Goal: Information Seeking & Learning: Learn about a topic

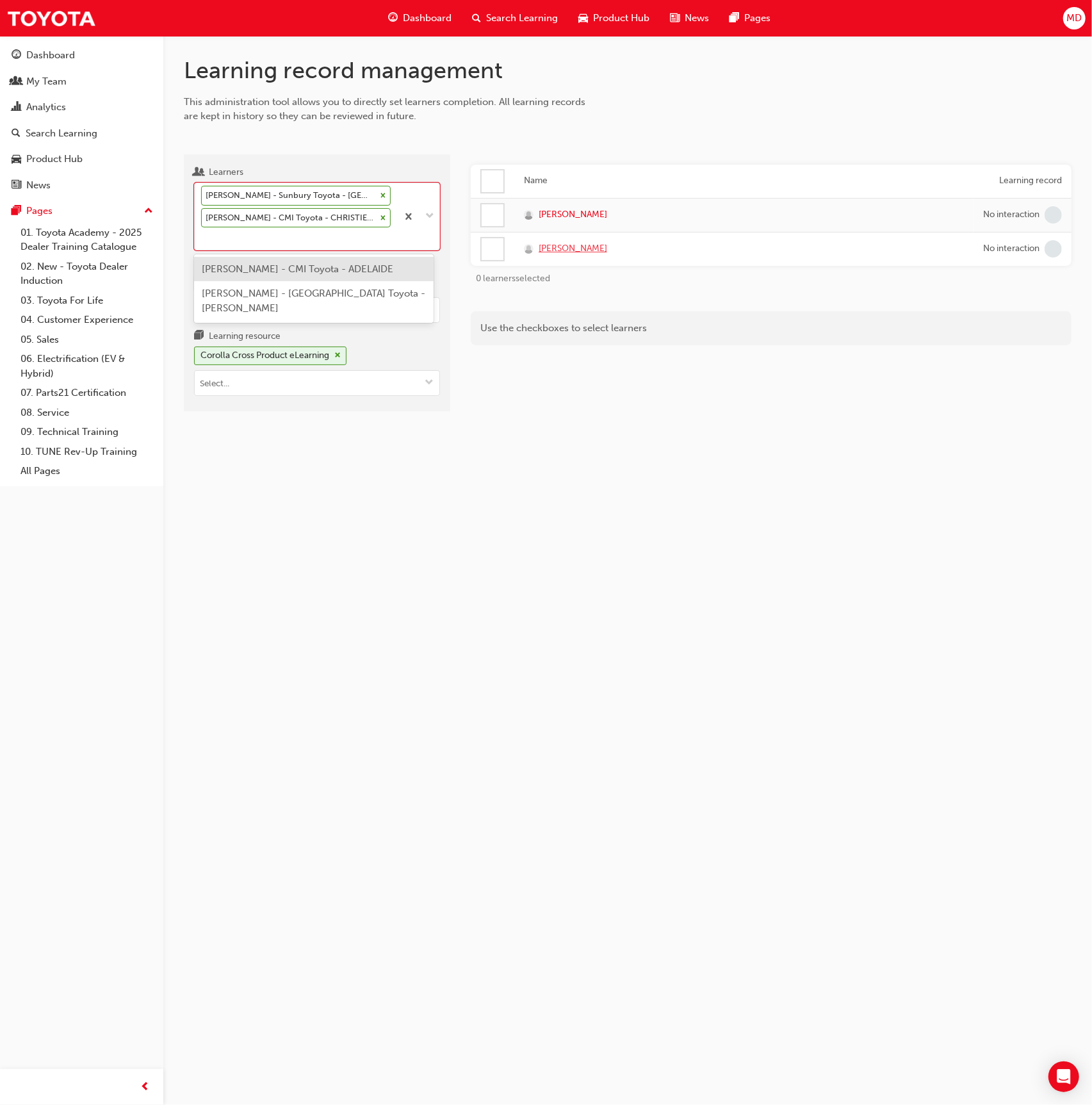
click at [562, 248] on span "Tim Willoughby" at bounding box center [573, 249] width 69 height 15
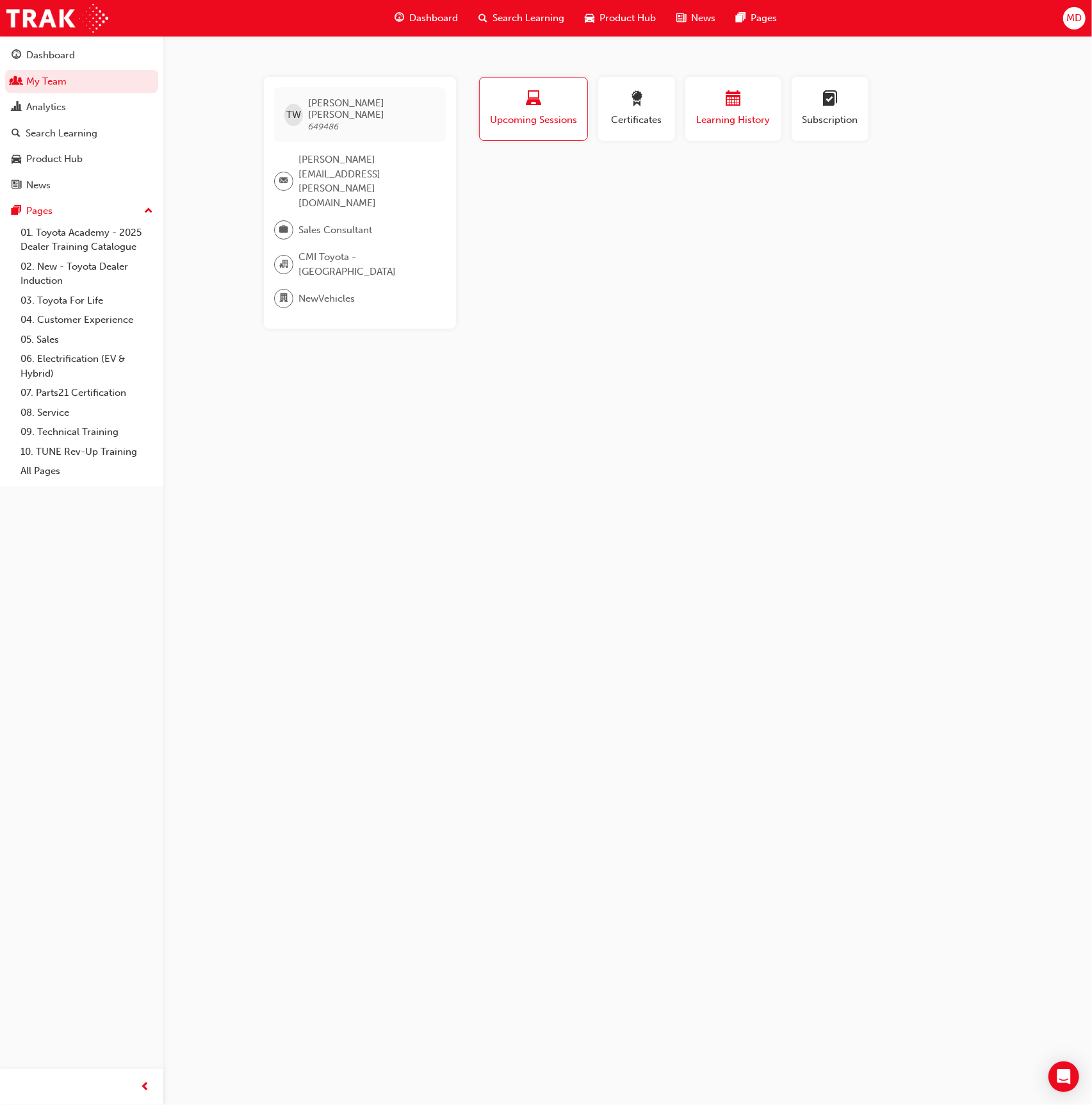
click at [747, 114] on span "Learning History" at bounding box center [733, 120] width 77 height 15
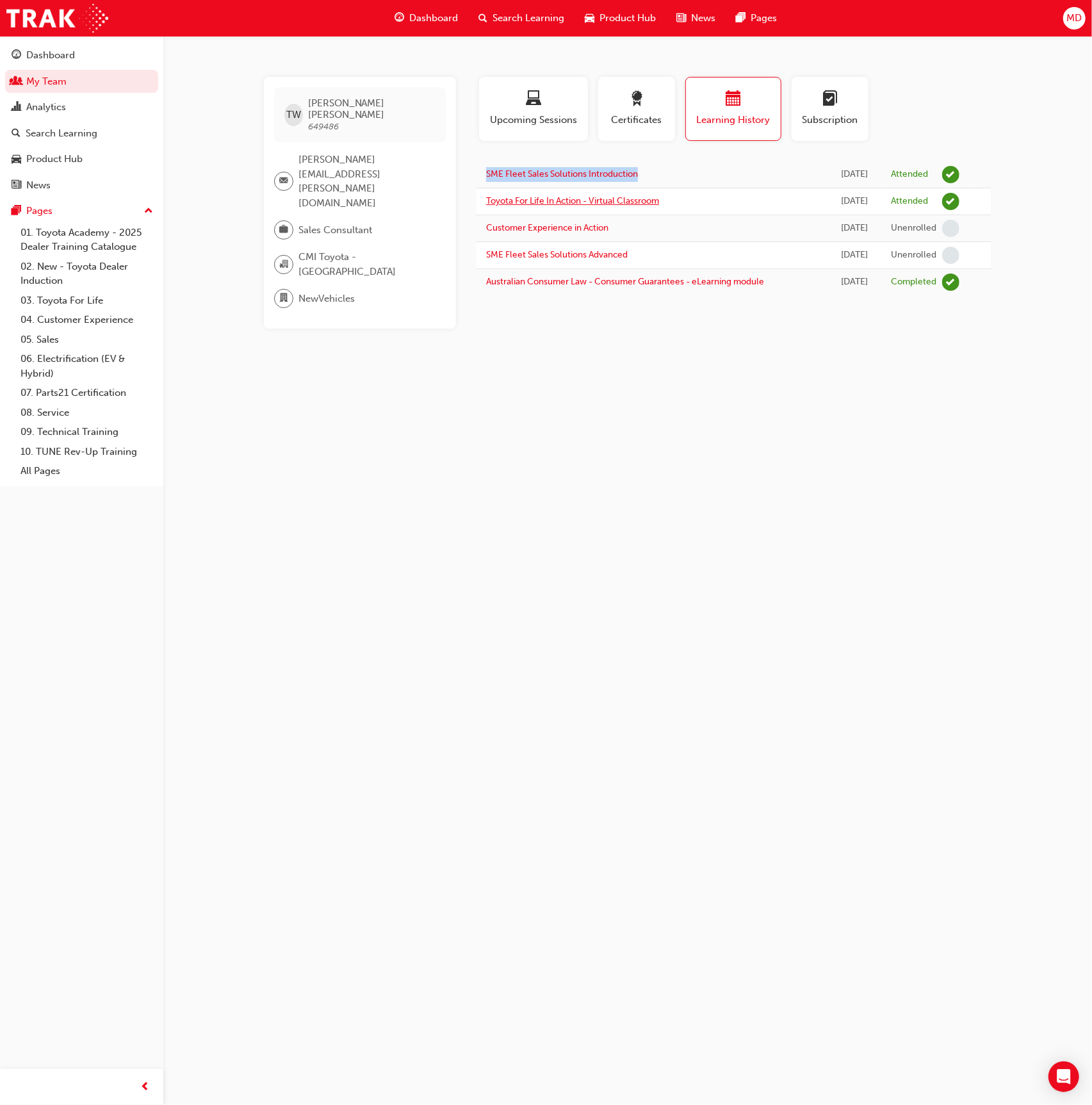
click at [628, 204] on link "Toyota For Life In Action - Virtual Classroom" at bounding box center [573, 200] width 173 height 11
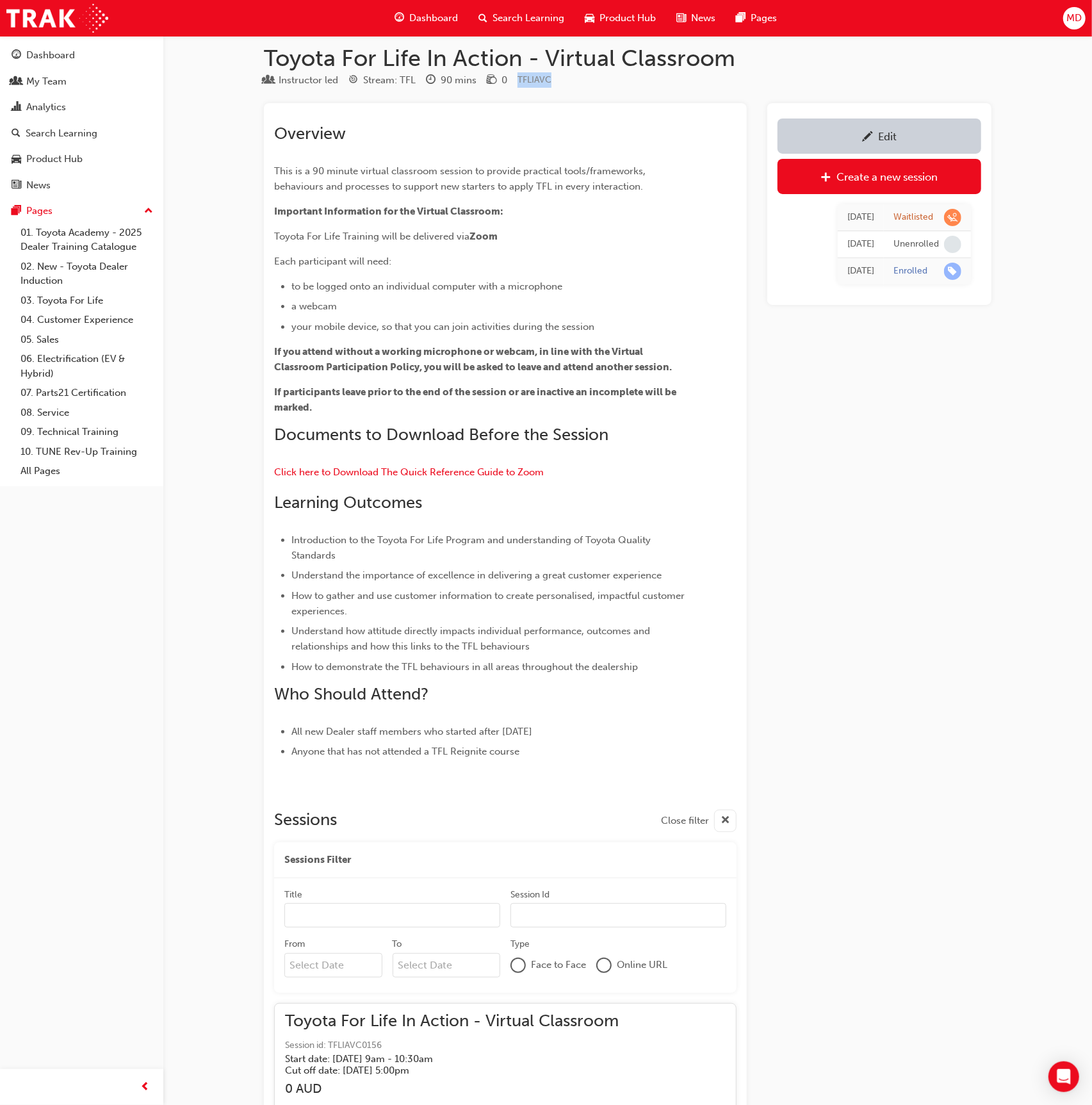
drag, startPoint x: 545, startPoint y: 77, endPoint x: 518, endPoint y: 77, distance: 27.0
click at [516, 77] on div "Instructor led Stream: TFL 90 mins 0 TFLIAVC" at bounding box center [627, 83] width 728 height 21
copy span "TFLIAVC"
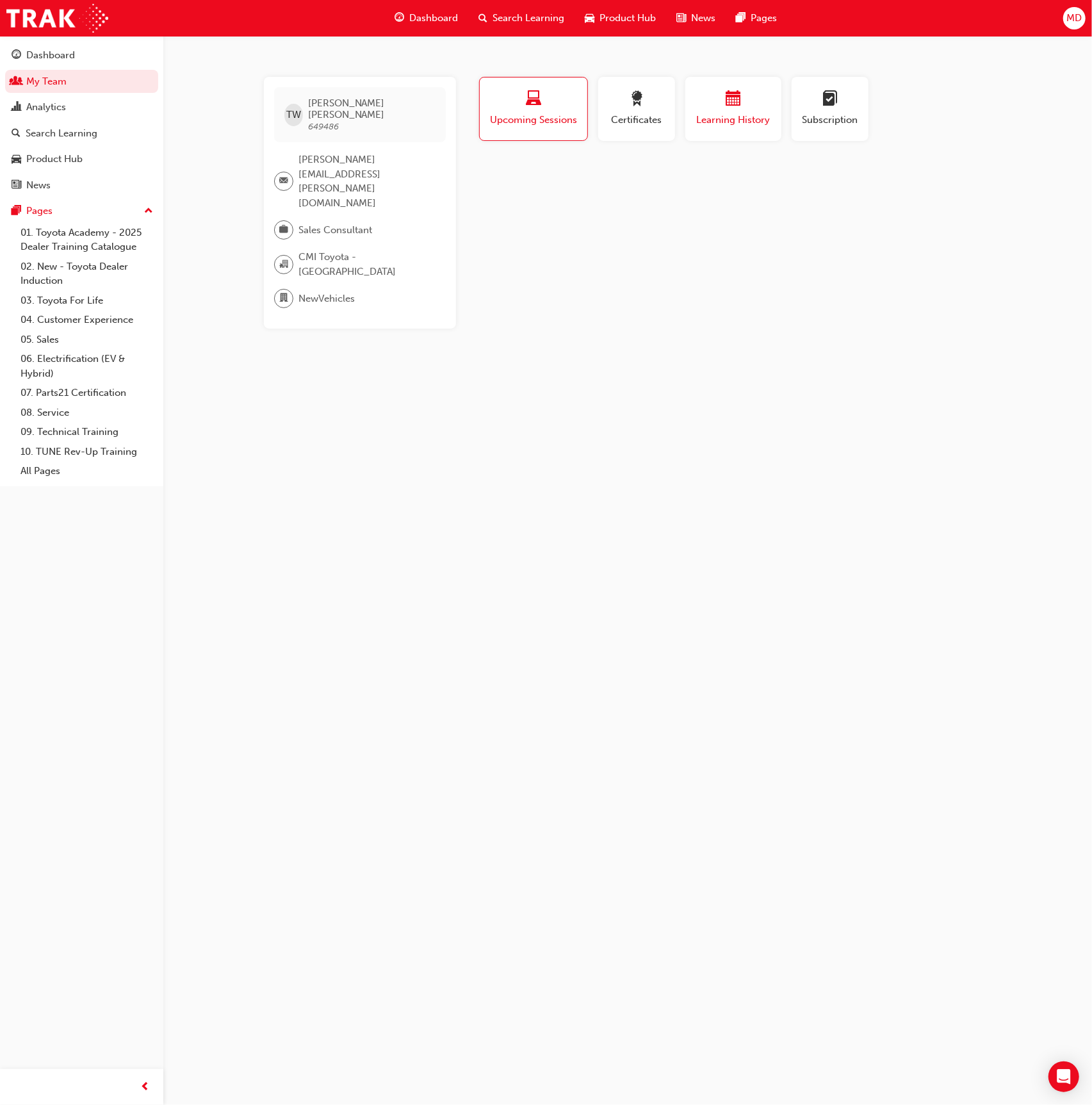
click at [764, 114] on span "Learning History" at bounding box center [733, 120] width 77 height 15
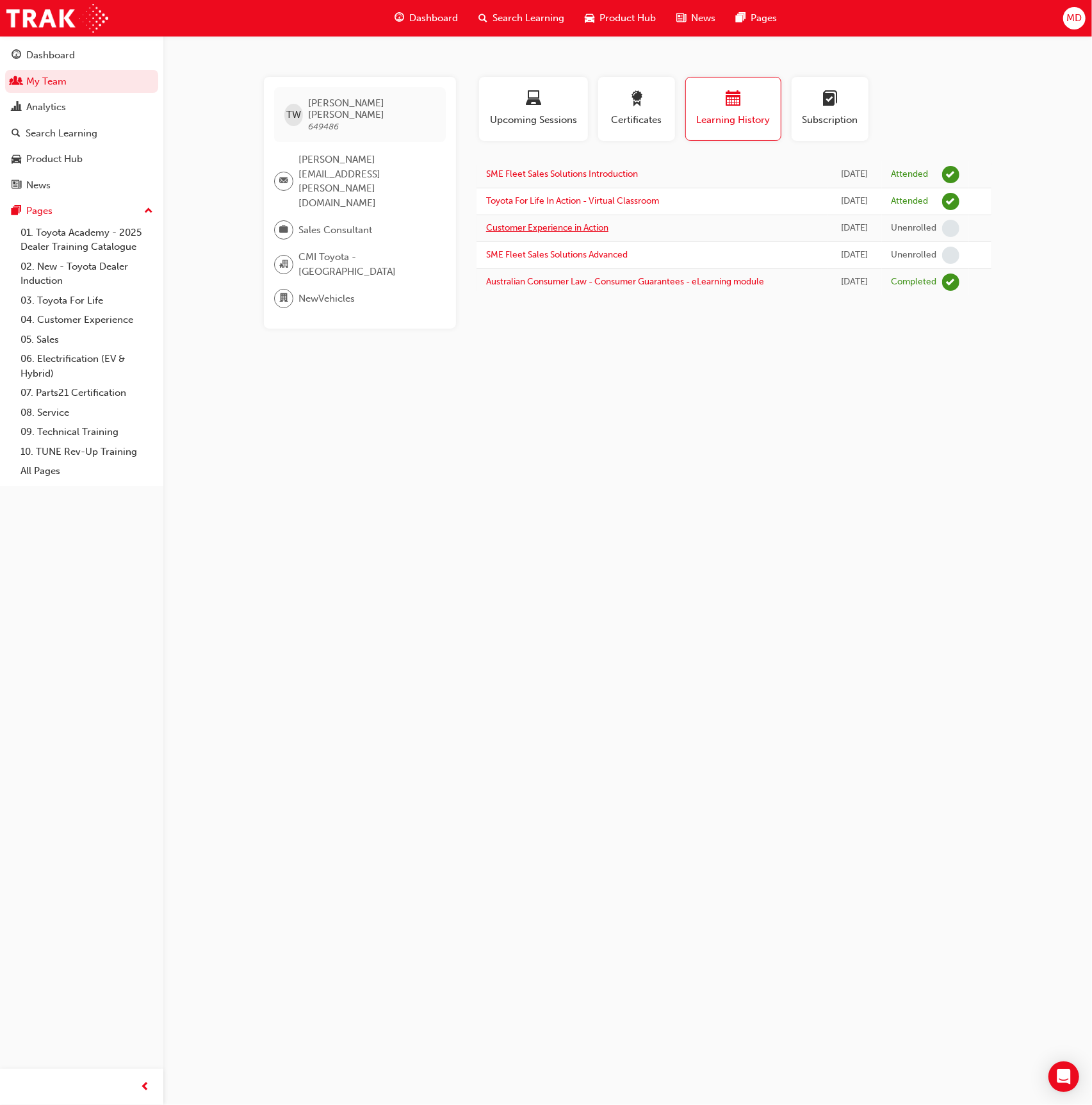
click at [582, 231] on link "Customer Experience in Action" at bounding box center [547, 227] width 122 height 11
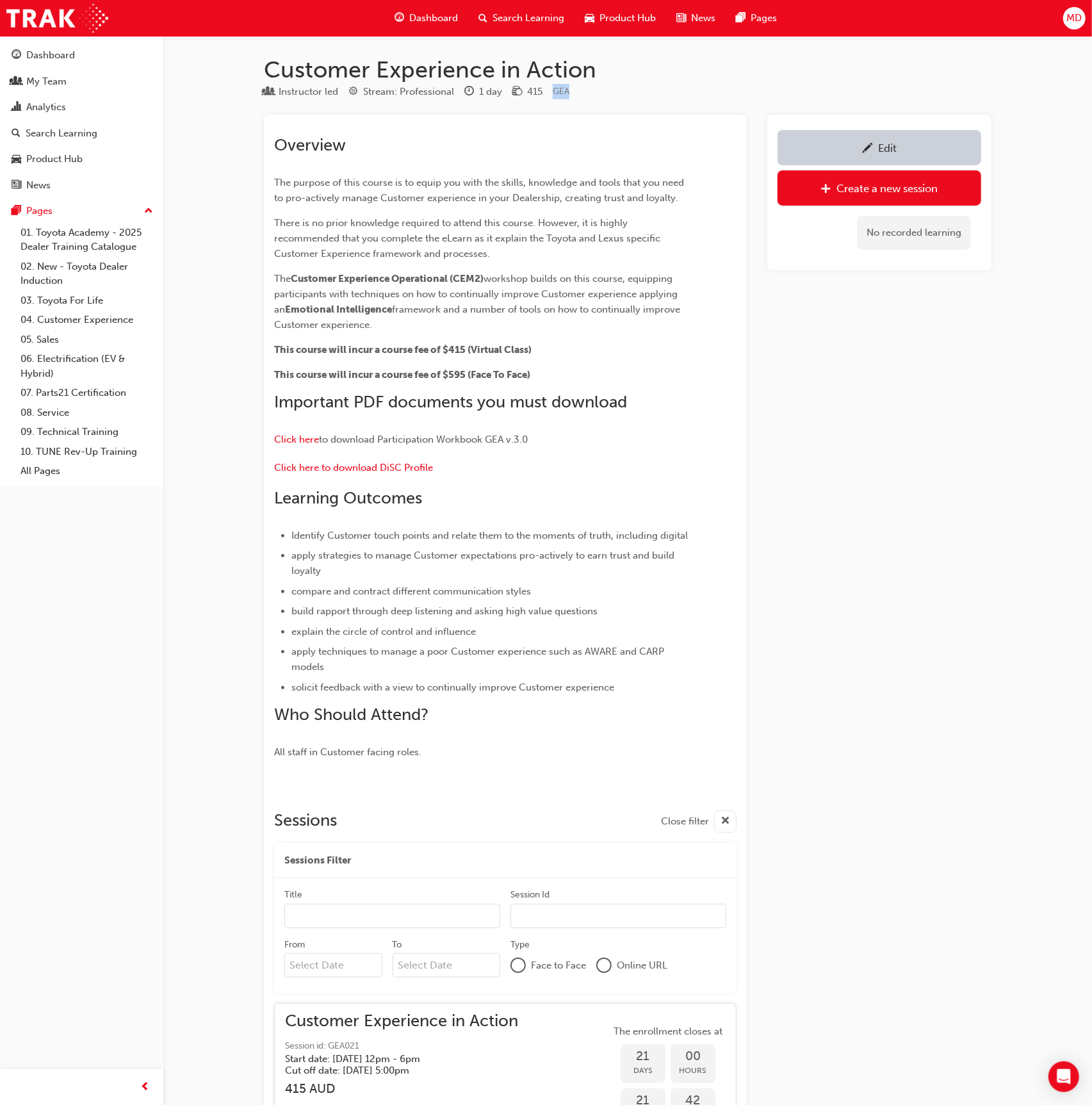
drag, startPoint x: 569, startPoint y: 97, endPoint x: 556, endPoint y: 95, distance: 13.2
click at [553, 95] on div "Instructor led Stream: Professional 1 day 415 GEA" at bounding box center [627, 95] width 728 height 21
copy span "GEA"
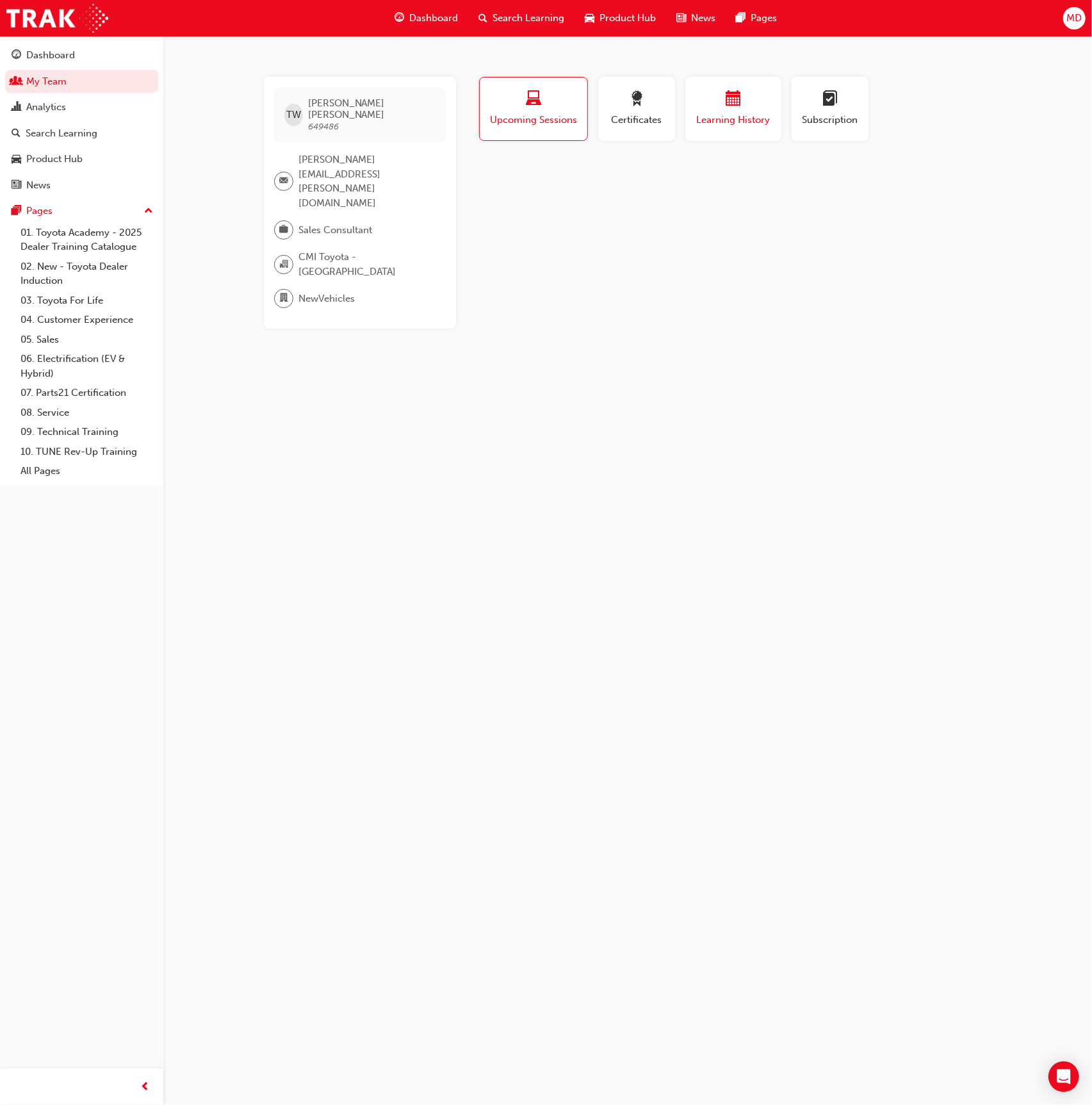
click at [734, 98] on span "calendar-icon" at bounding box center [733, 99] width 16 height 17
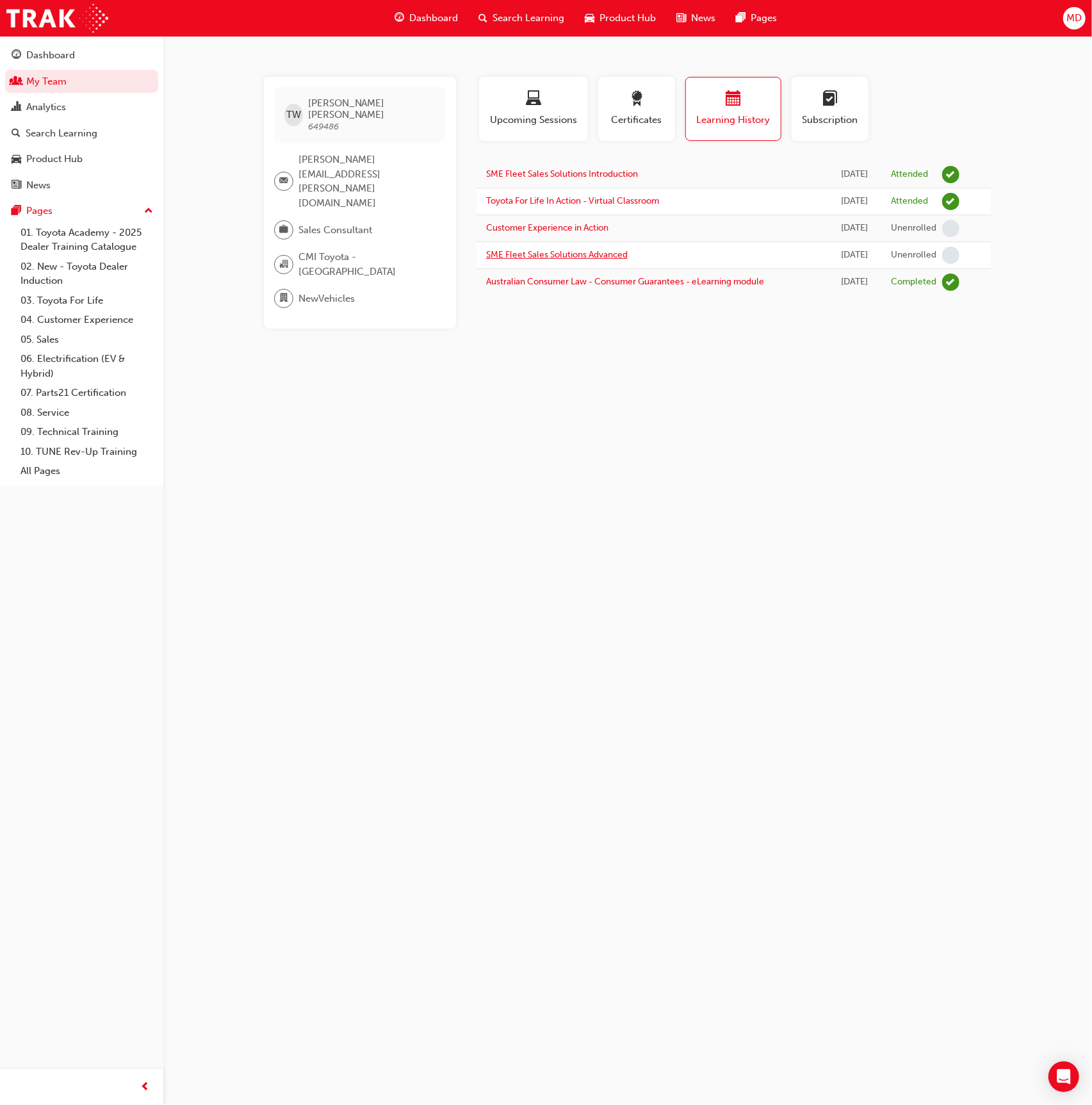
click at [595, 256] on link "SME Fleet Sales Solutions Advanced" at bounding box center [557, 254] width 142 height 11
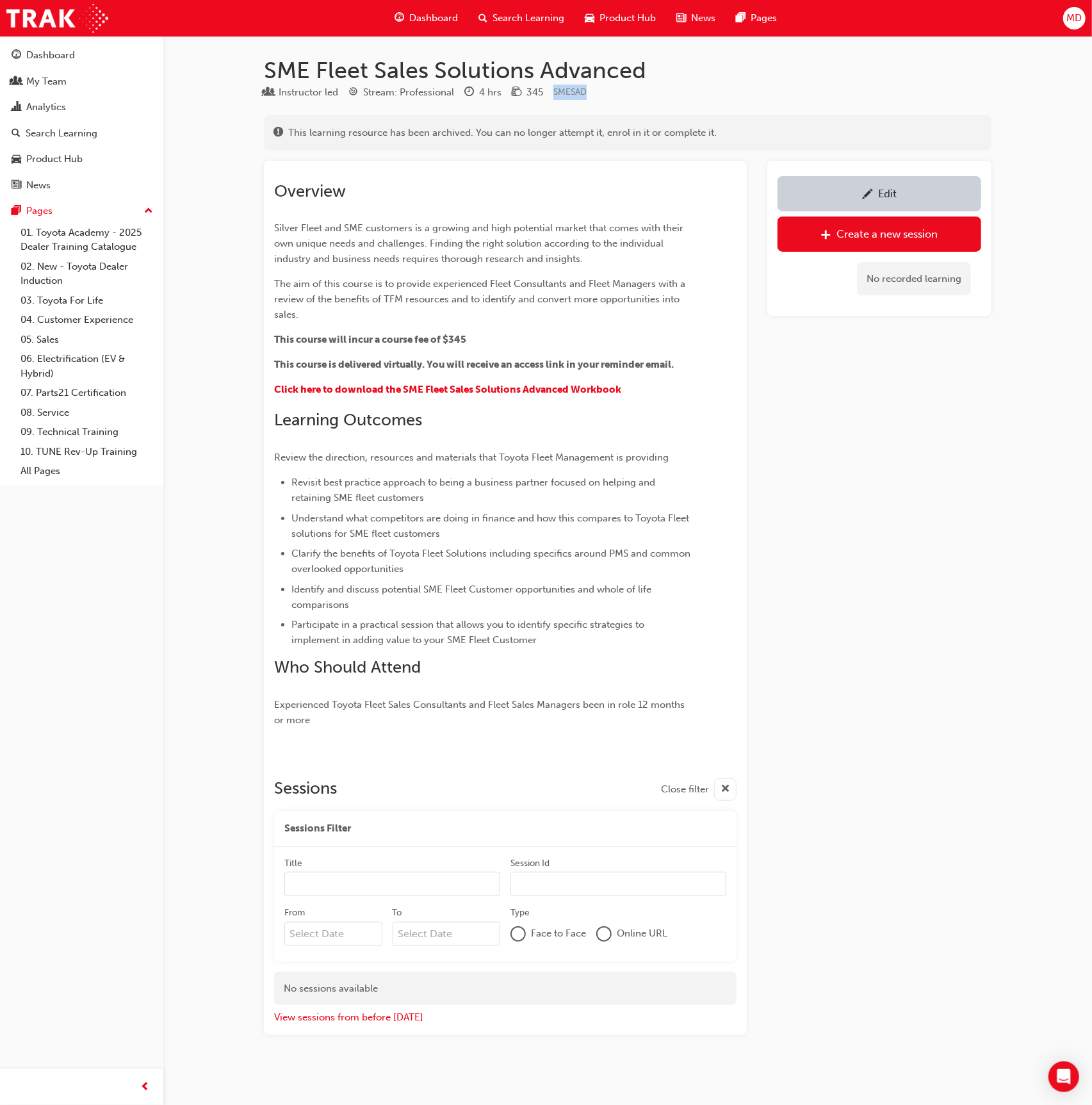
drag, startPoint x: 572, startPoint y: 93, endPoint x: 553, endPoint y: 94, distance: 19.0
click at [553, 94] on div "Instructor led Stream: Professional 4 hrs 345 SMESAD" at bounding box center [627, 95] width 728 height 21
copy span "SMESAD"
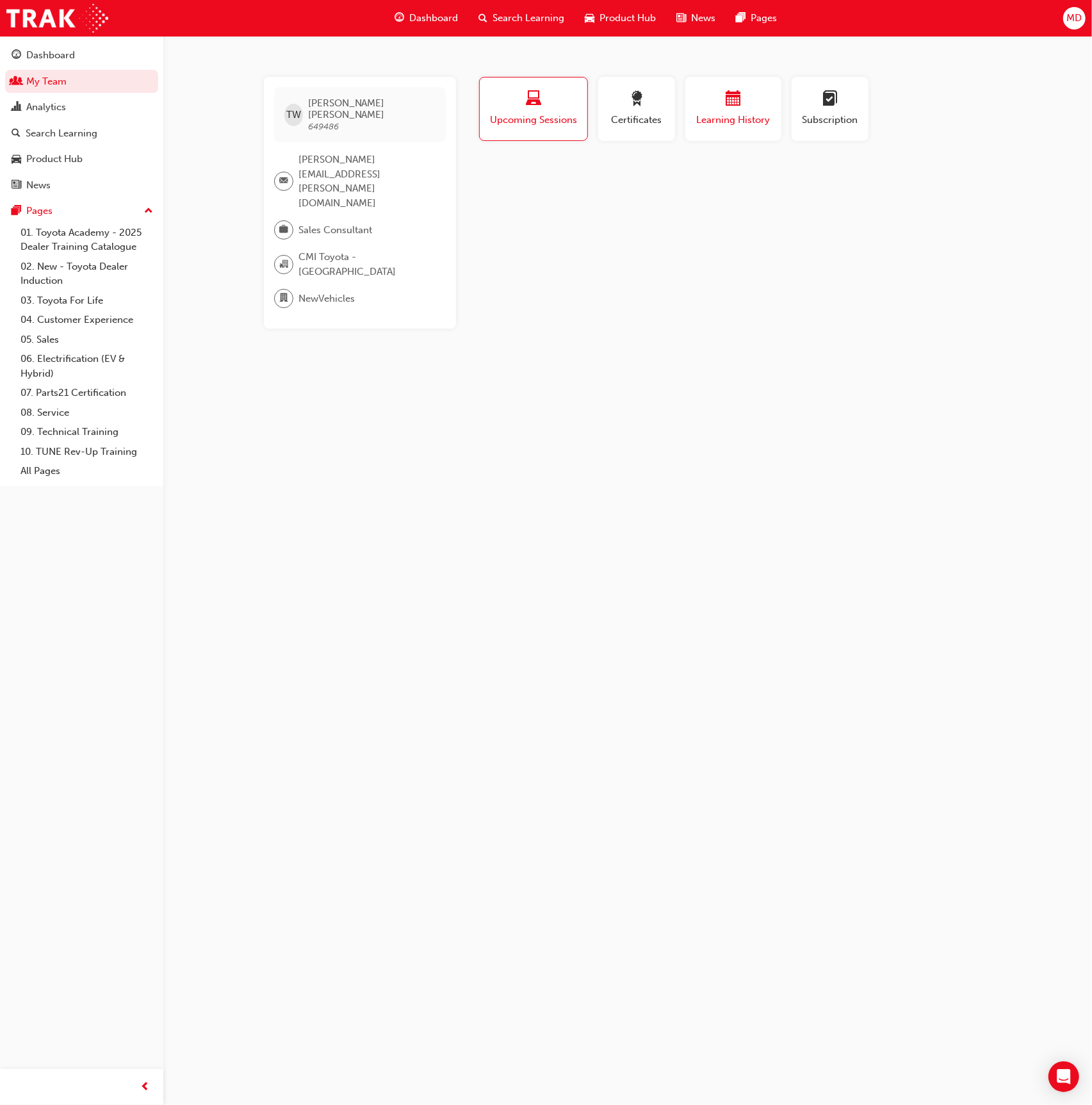
click at [719, 105] on div "button" at bounding box center [733, 101] width 77 height 20
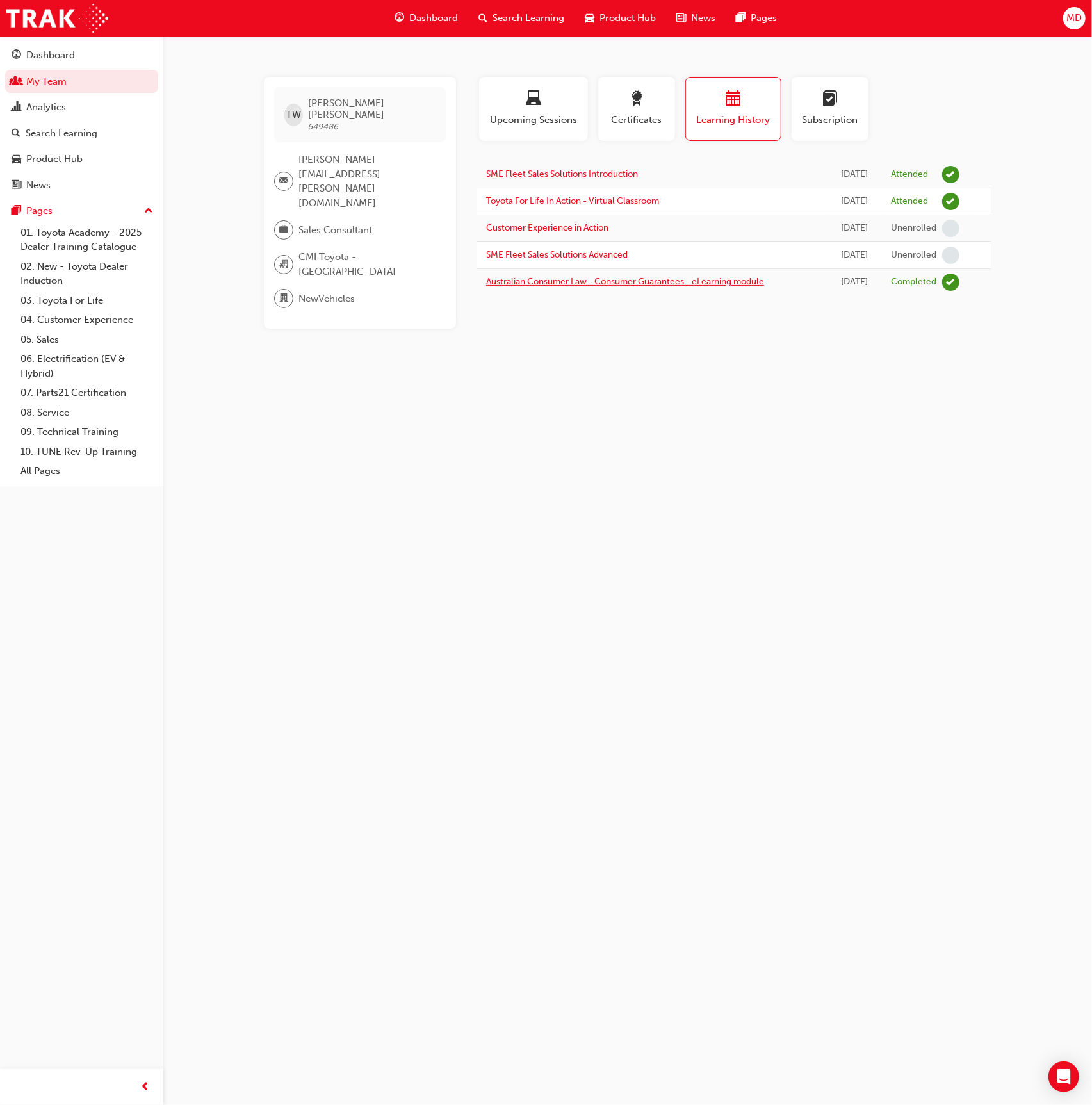
click at [674, 283] on link "Australian Consumer Law - Consumer Guarantees - eLearning module" at bounding box center [625, 282] width 278 height 11
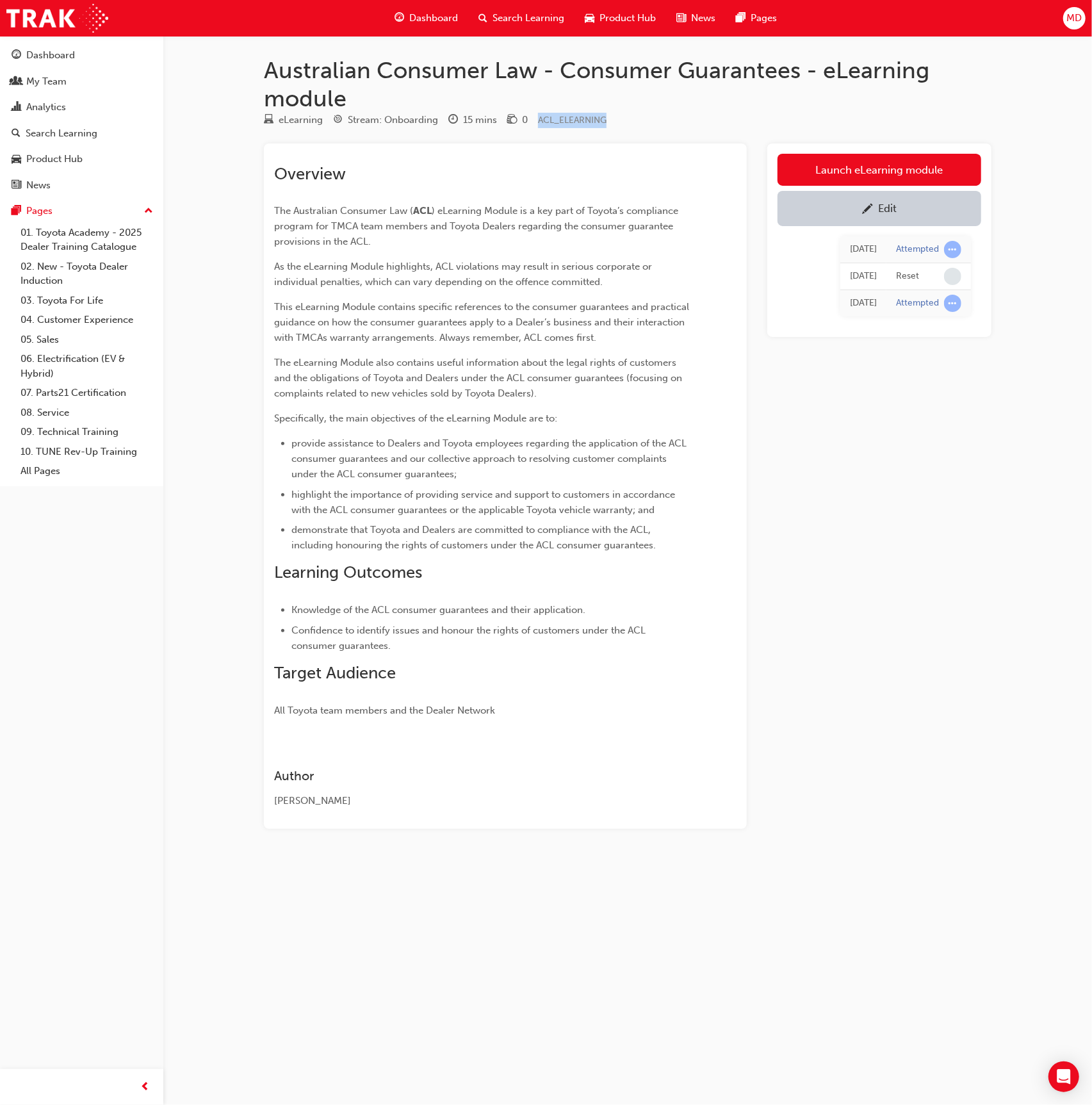
drag, startPoint x: 587, startPoint y: 121, endPoint x: 538, endPoint y: 121, distance: 49.0
click at [538, 121] on div "eLearning Stream: Onboarding 15 mins 0 ACL_ELEARNING" at bounding box center [627, 122] width 728 height 21
copy span "ACL_ELEARNING"
click at [481, 283] on span "As the eLearning Module highlights, ACL violations may result in serious corpor…" at bounding box center [464, 274] width 381 height 27
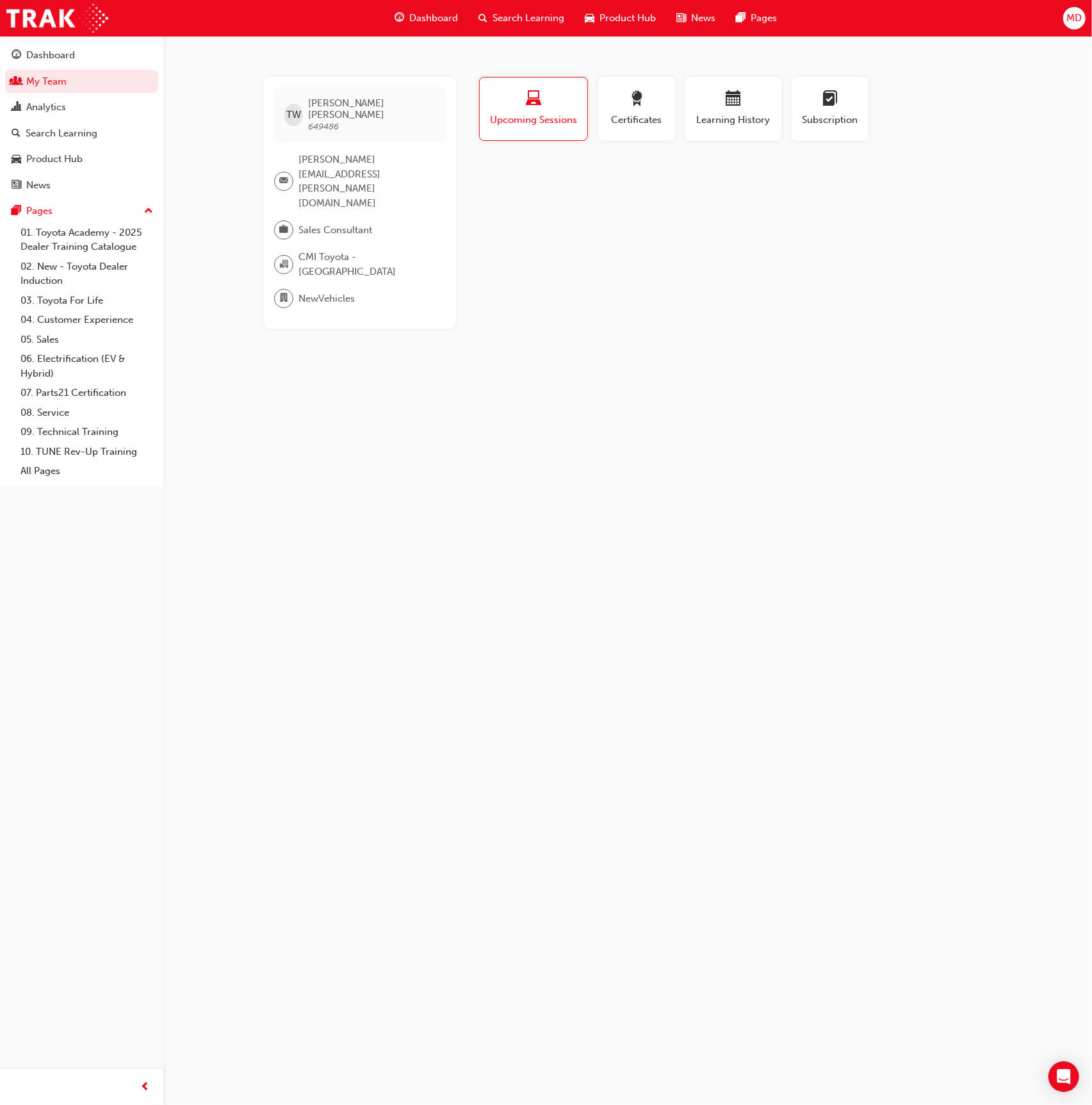
drag, startPoint x: 719, startPoint y: 89, endPoint x: 531, endPoint y: 94, distance: 188.1
click at [719, 89] on button "Learning History" at bounding box center [733, 109] width 96 height 64
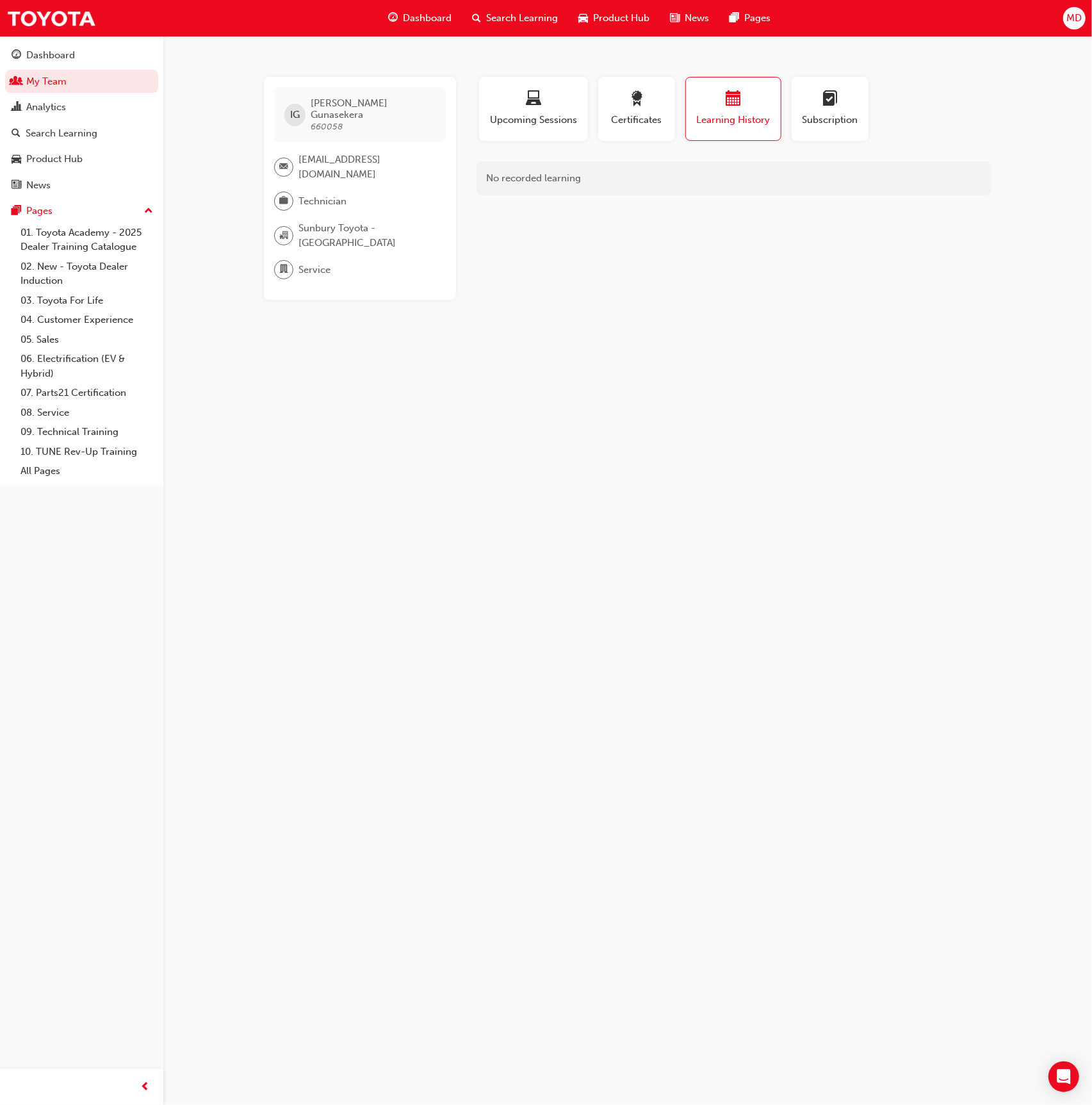
click at [1069, 27] on div "MD" at bounding box center [1074, 18] width 22 height 22
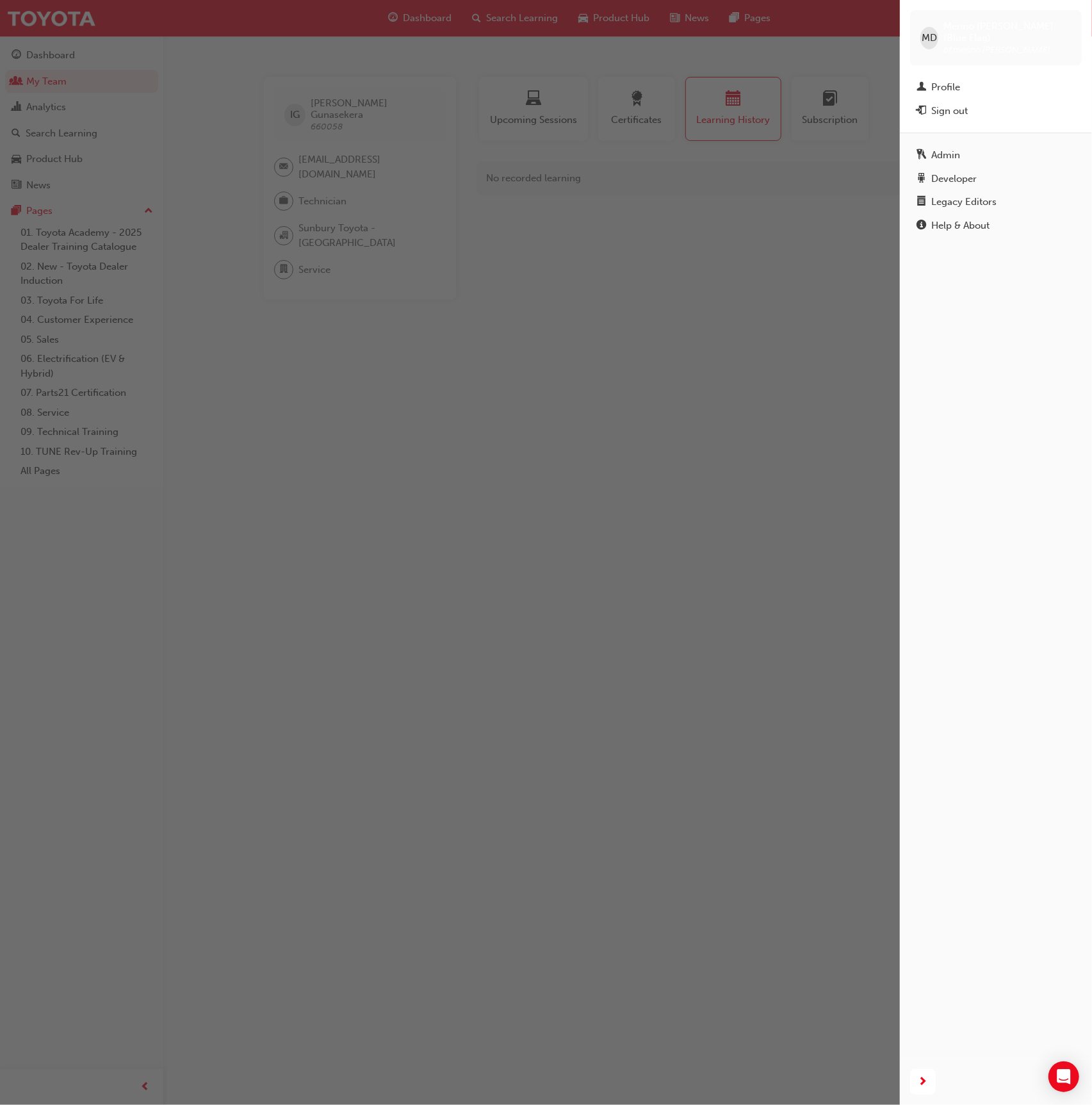
click at [346, 470] on div "button" at bounding box center [450, 552] width 900 height 1105
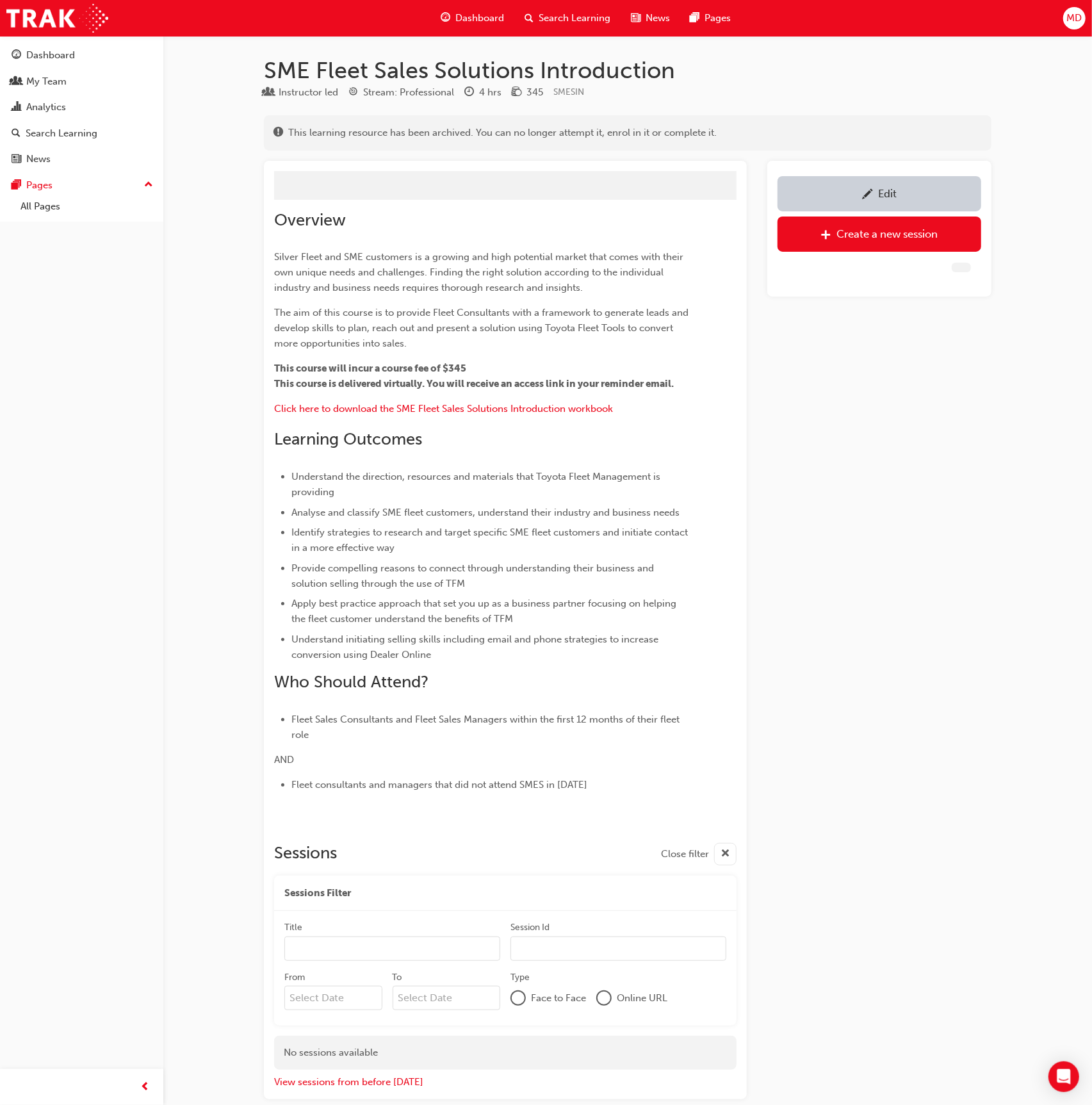
scroll to position [4, 0]
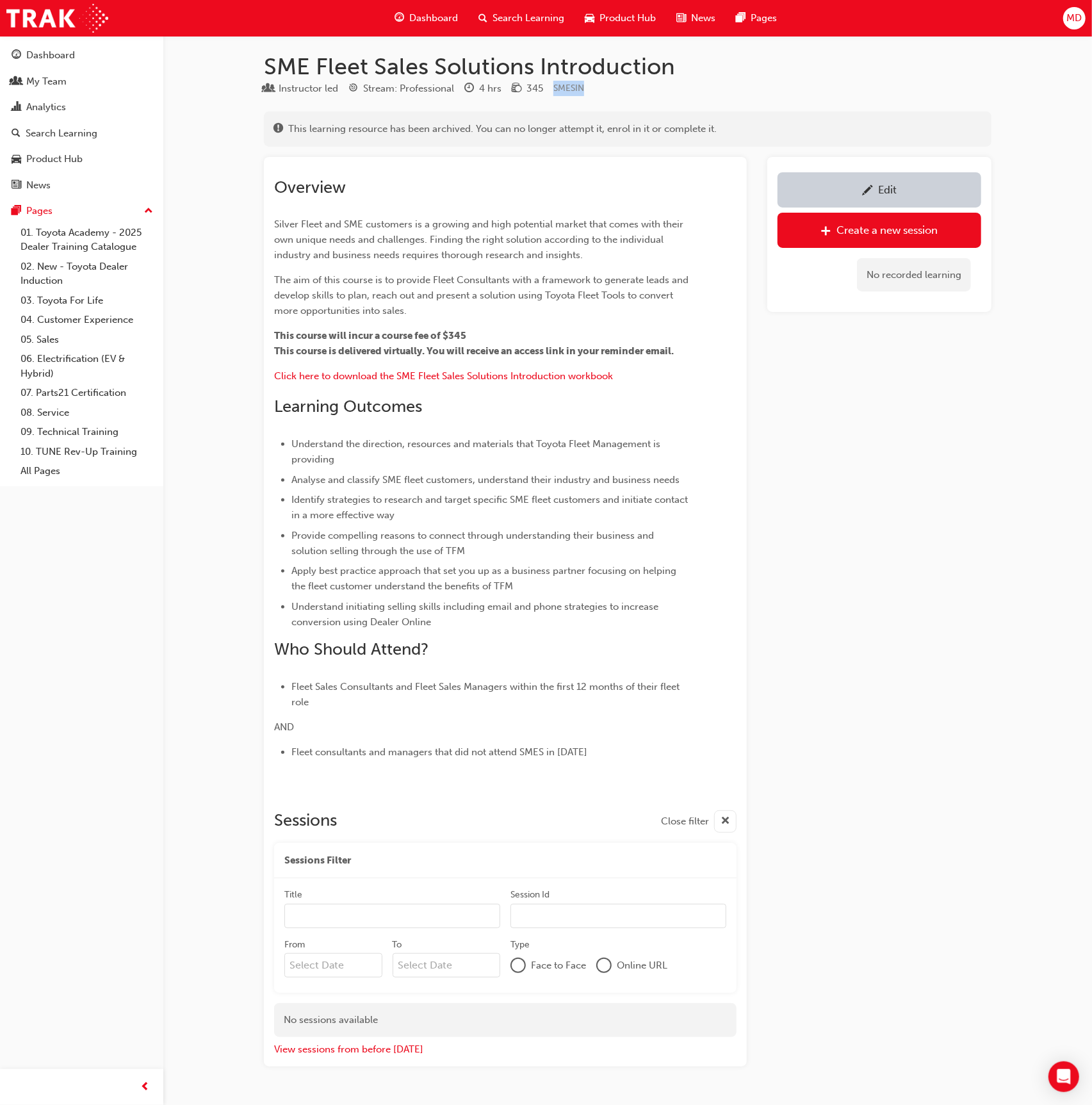
drag, startPoint x: 577, startPoint y: 90, endPoint x: 555, endPoint y: 90, distance: 22.0
click at [555, 90] on div "Instructor led Stream: Professional 4 hrs 345 SMESIN" at bounding box center [627, 91] width 728 height 21
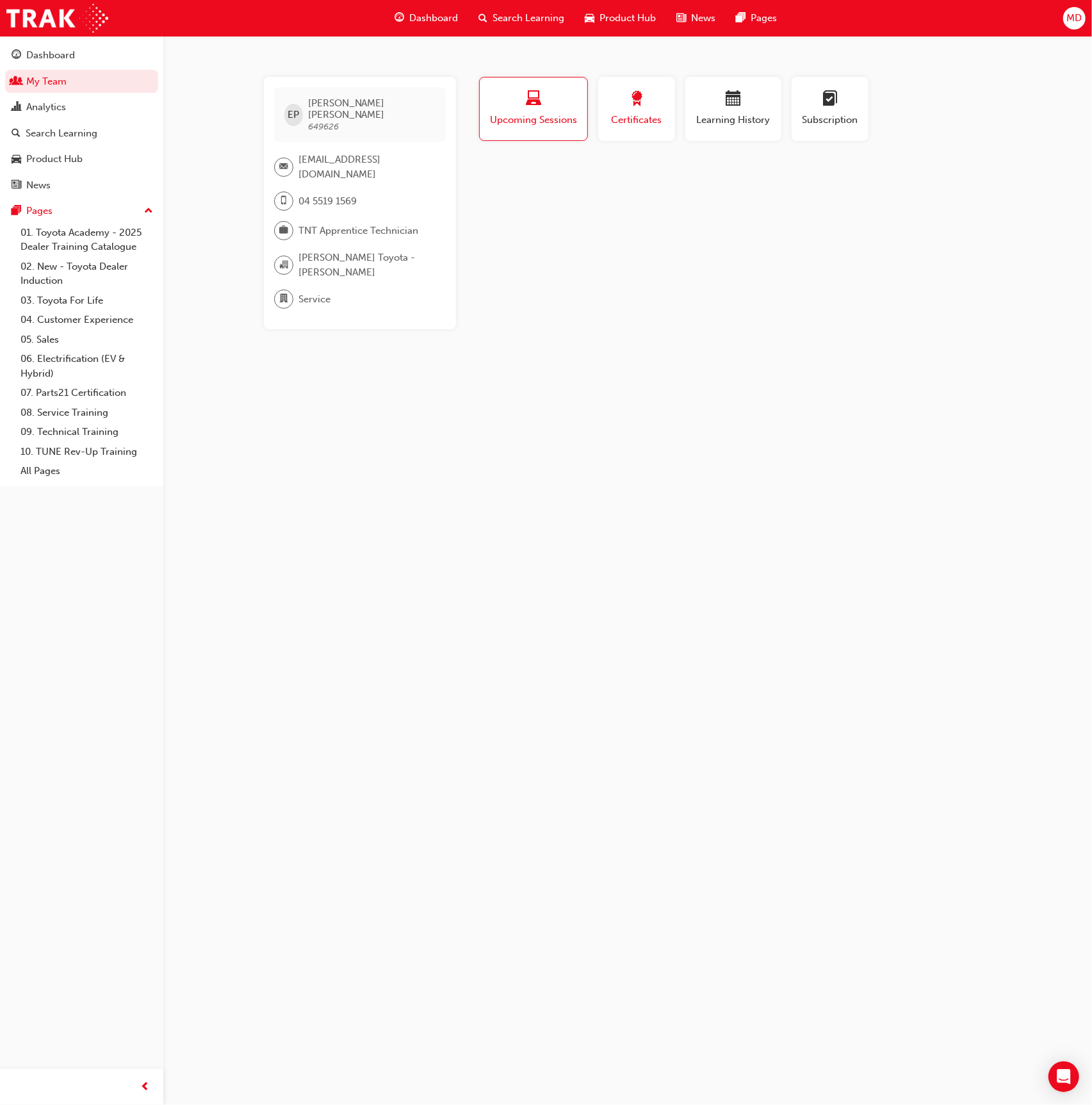
click at [626, 112] on div "Certificates" at bounding box center [636, 109] width 57 height 37
click at [741, 99] on span "calendar-icon" at bounding box center [733, 99] width 16 height 17
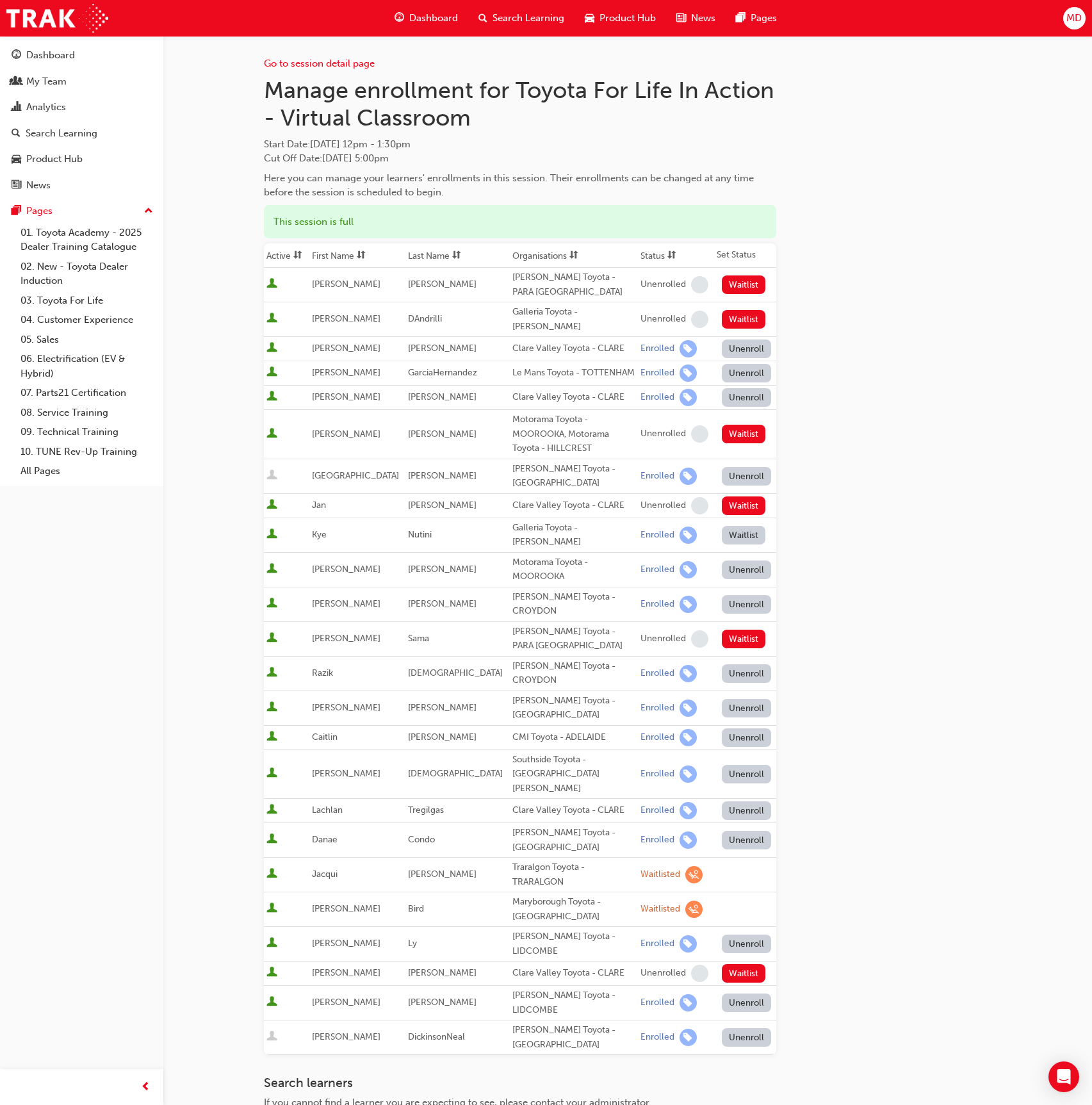
scroll to position [95, 0]
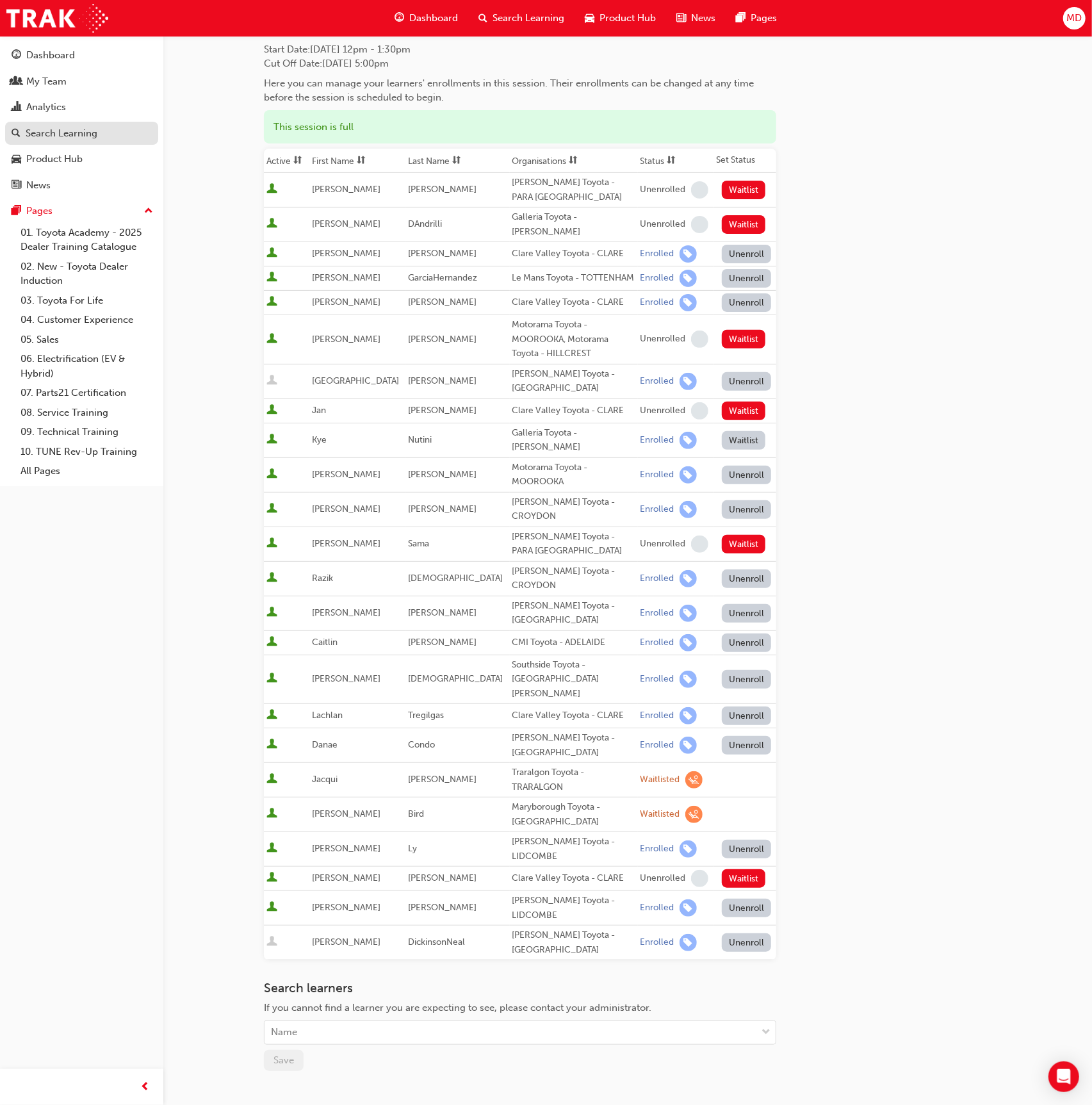
click at [67, 135] on div "Search Learning" at bounding box center [61, 133] width 72 height 15
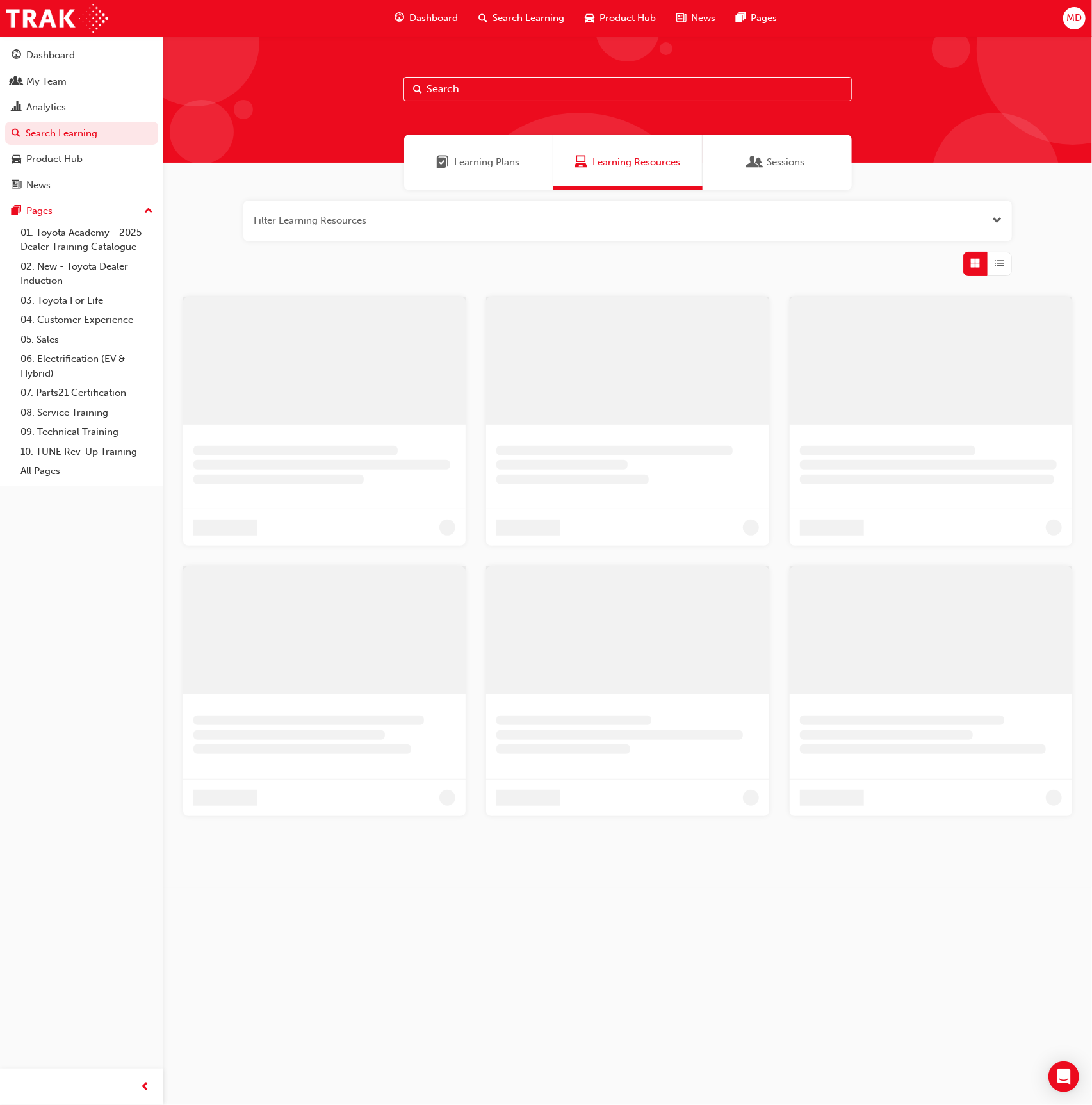
click at [564, 87] on input "text" at bounding box center [628, 89] width 448 height 25
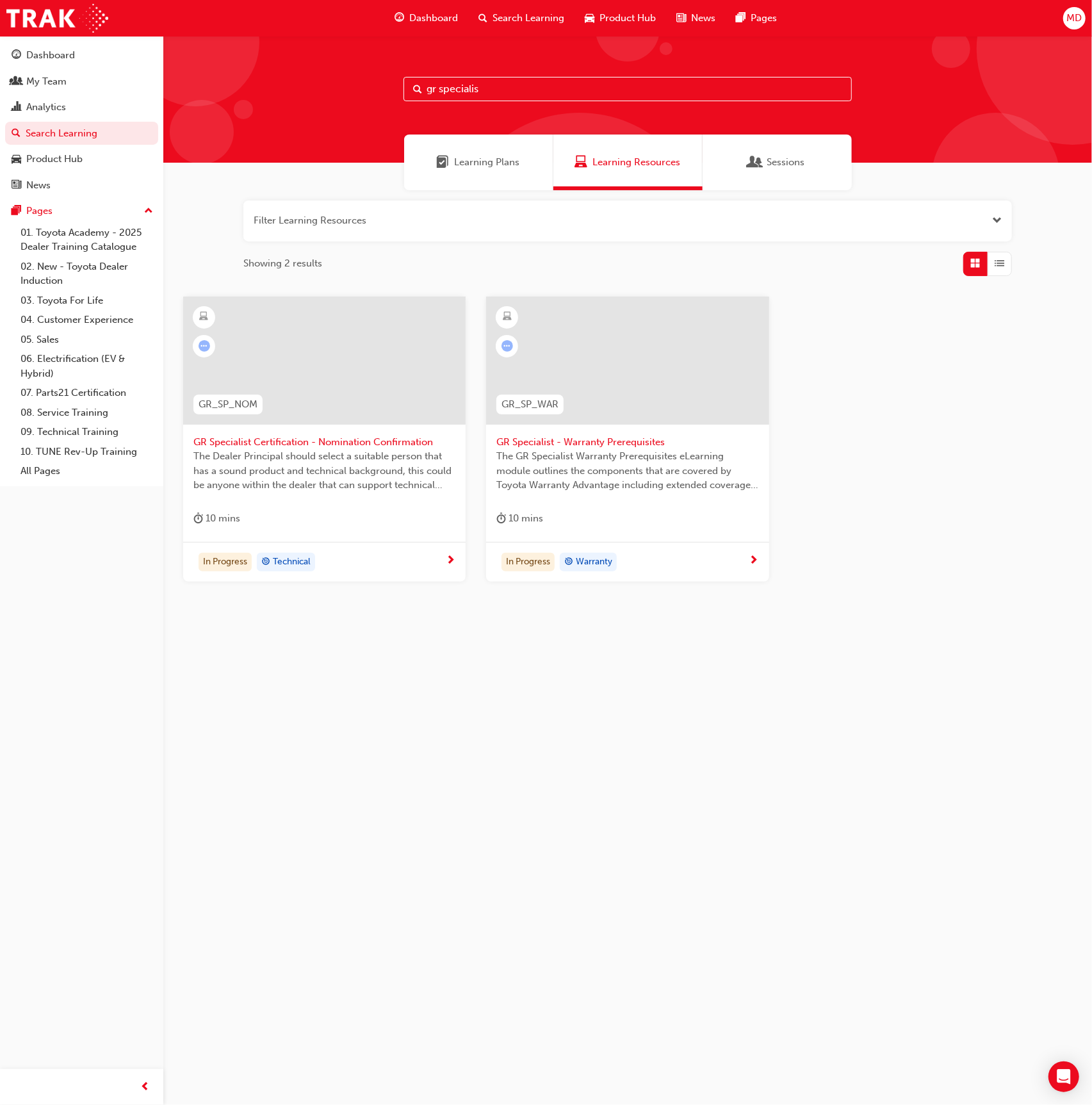
type input "gr specialis"
click at [372, 332] on div at bounding box center [324, 361] width 282 height 128
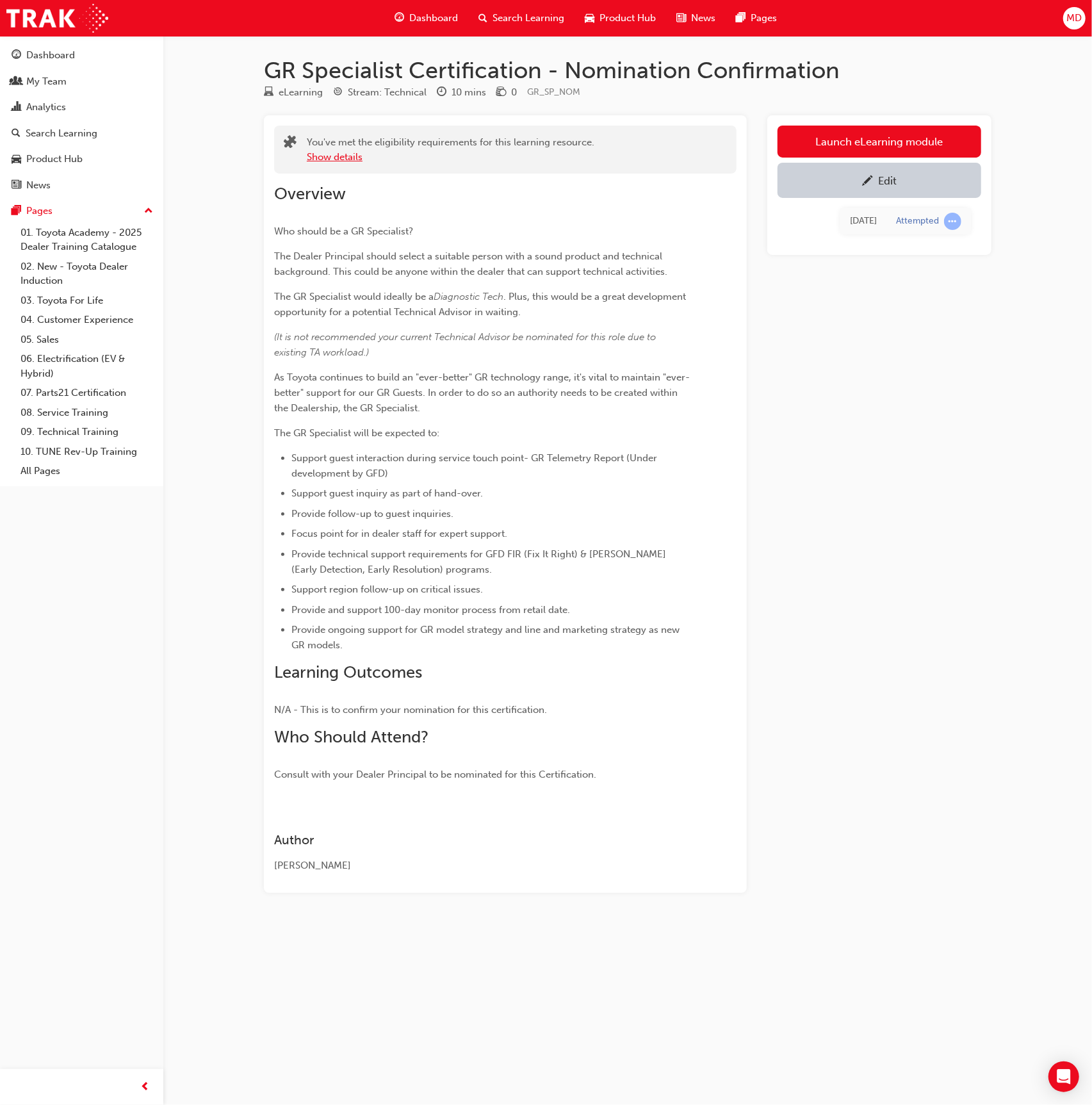
click at [331, 161] on button "Show details" at bounding box center [334, 157] width 56 height 15
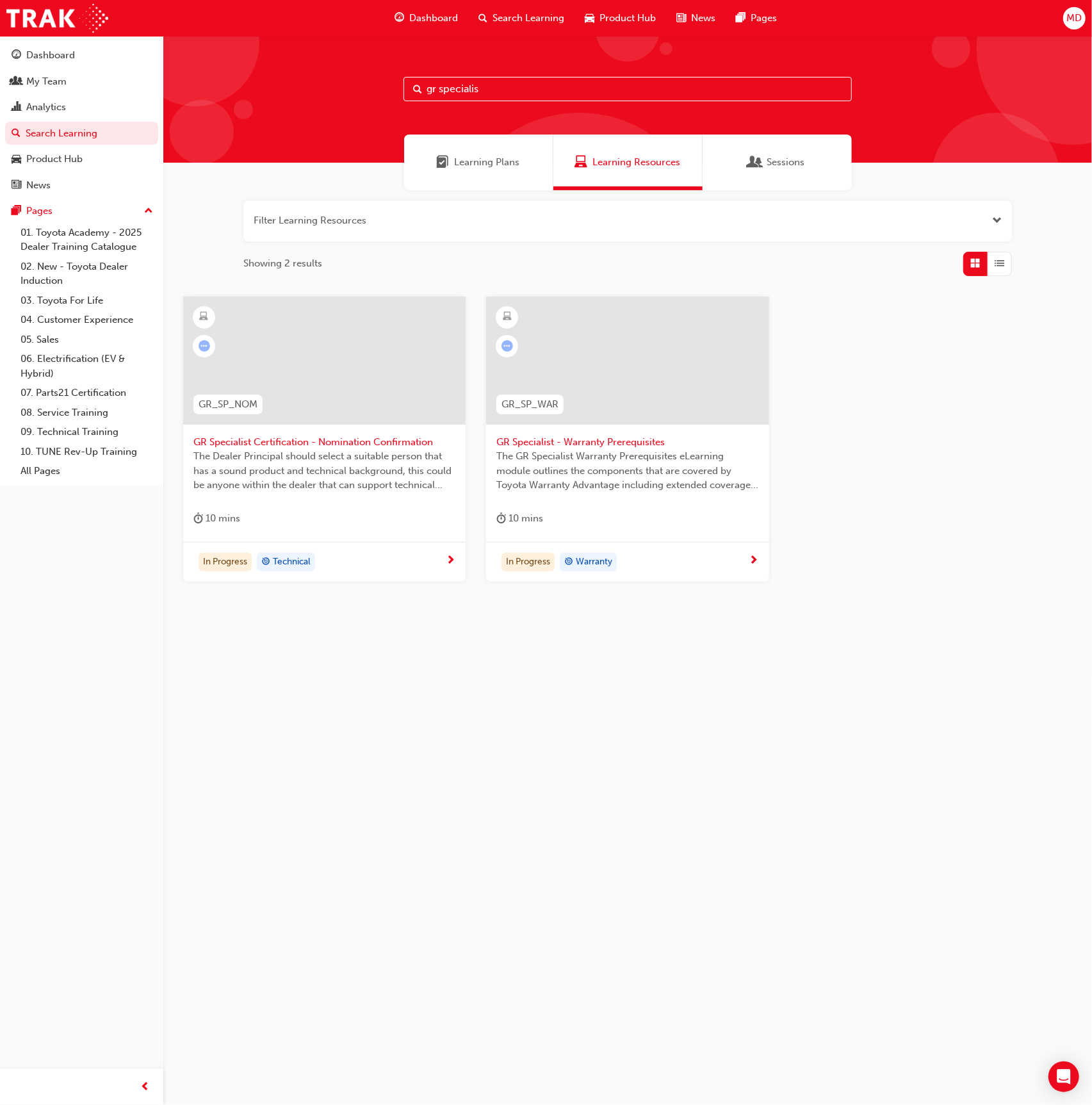
click at [574, 422] on div "GR_SP_WAR" at bounding box center [530, 405] width 88 height 40
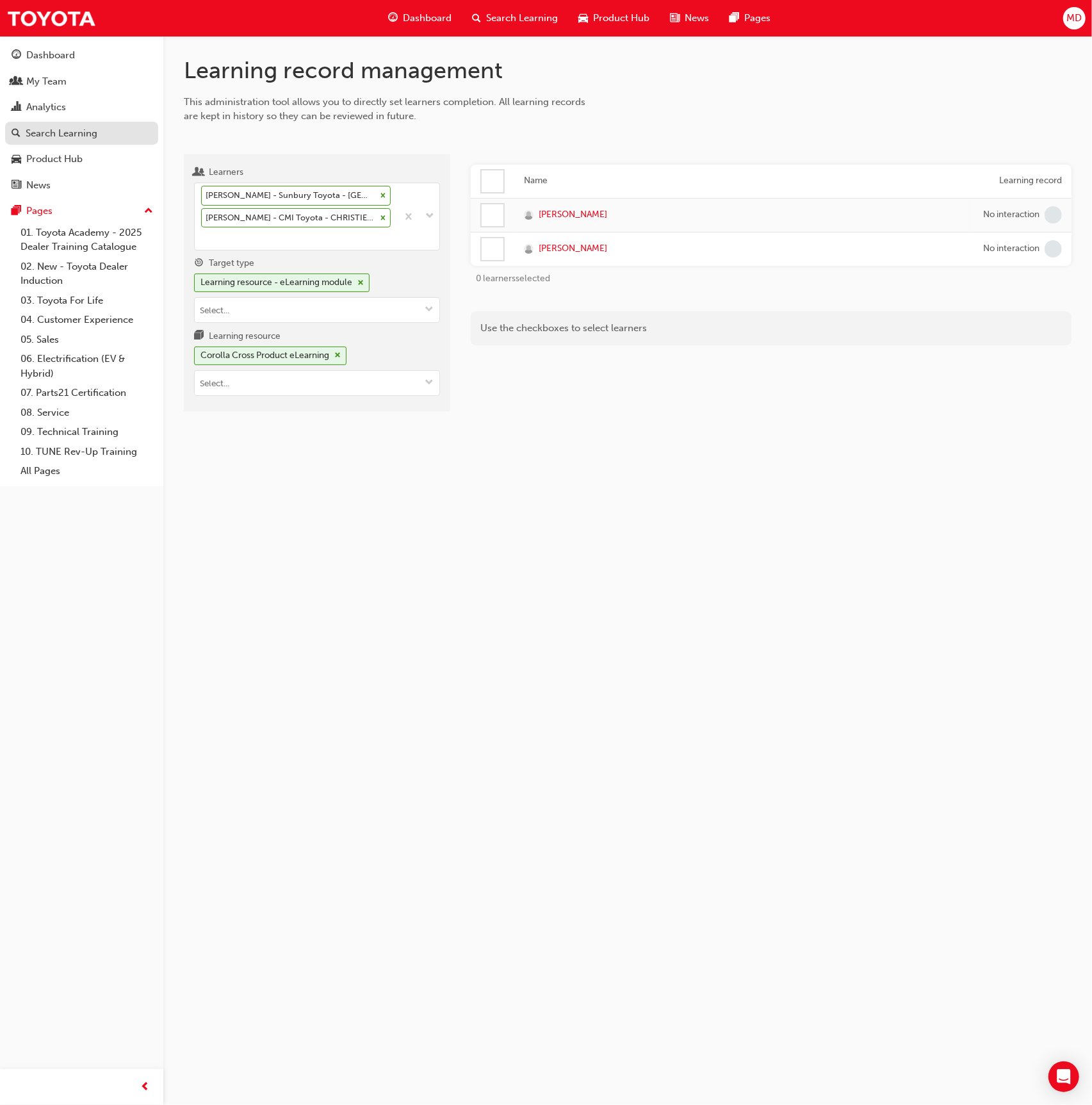
click at [100, 131] on div "Search Learning" at bounding box center [81, 133] width 140 height 16
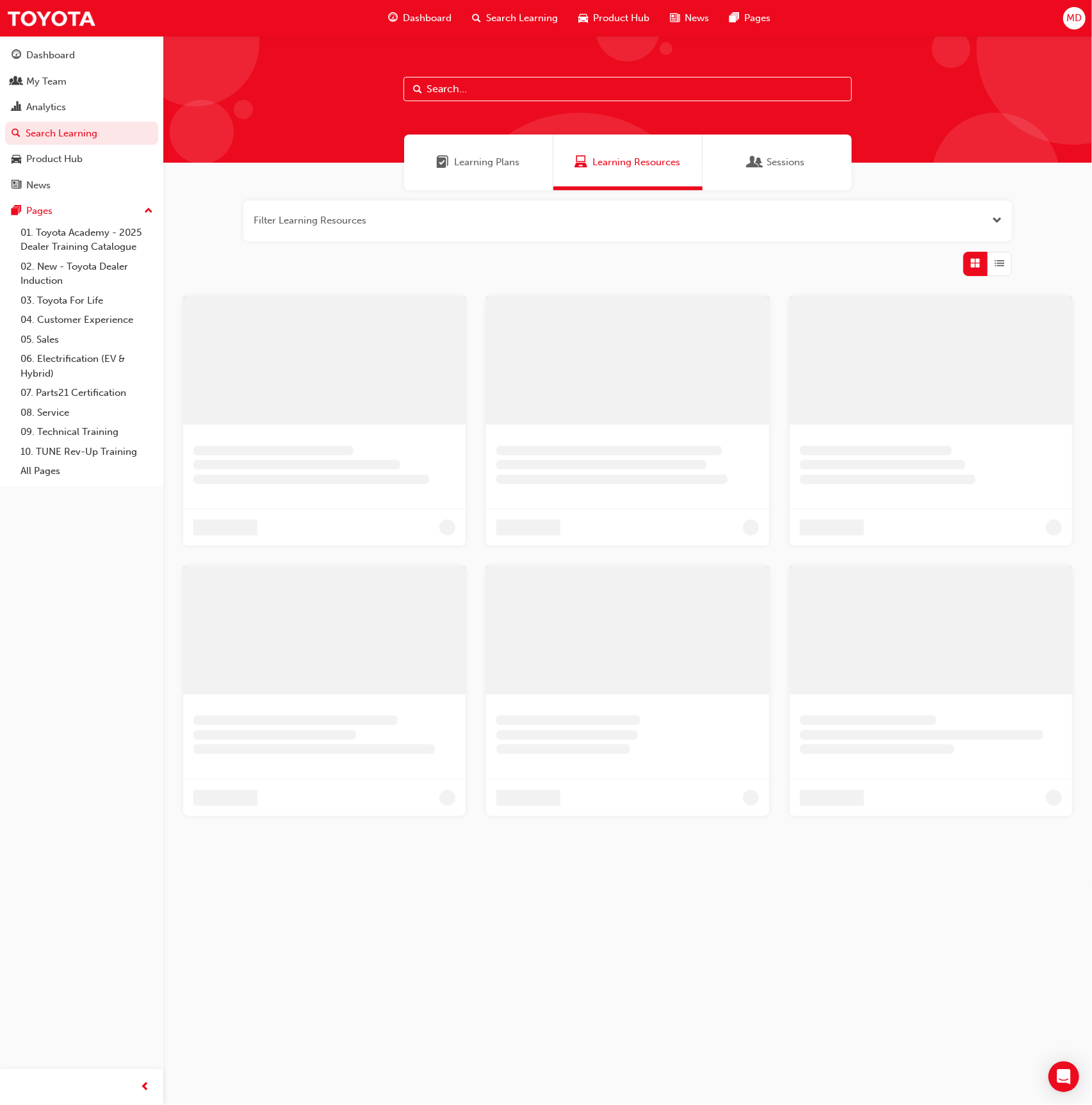
click at [501, 167] on span "Learning Plans" at bounding box center [487, 162] width 66 height 15
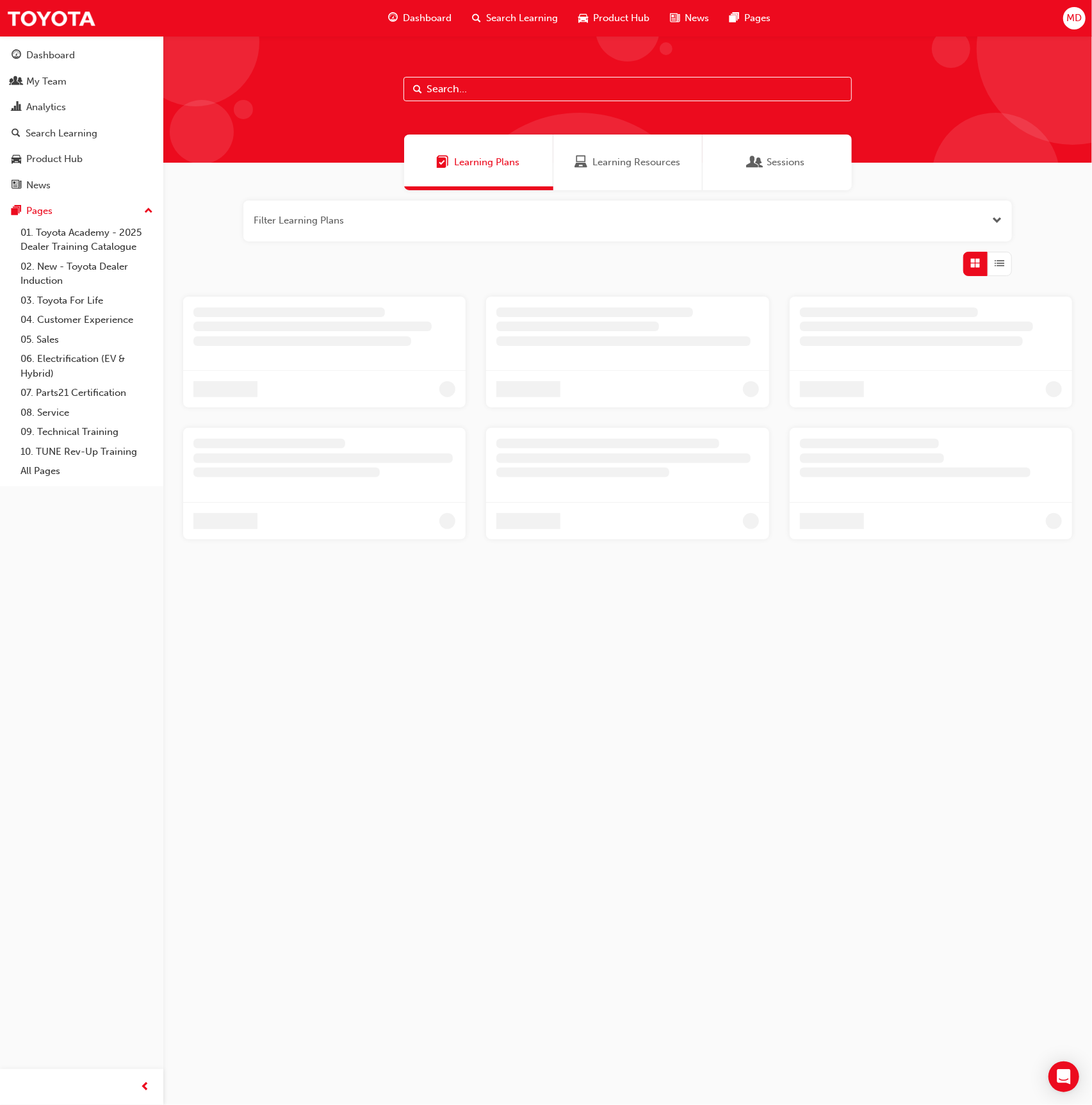
click at [498, 94] on input "text" at bounding box center [628, 89] width 448 height 25
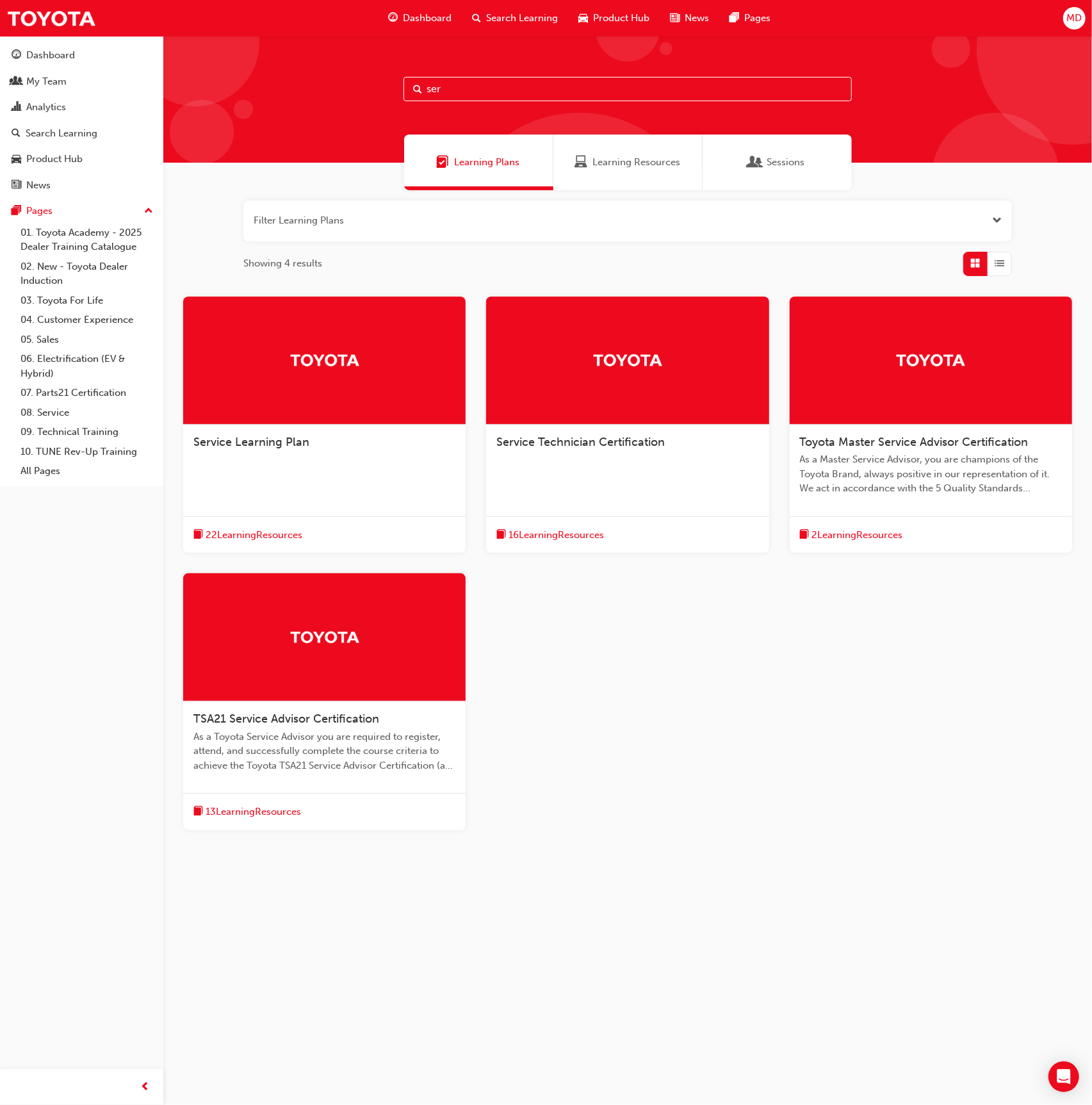
type input "ser"
click at [559, 387] on div at bounding box center [627, 361] width 282 height 128
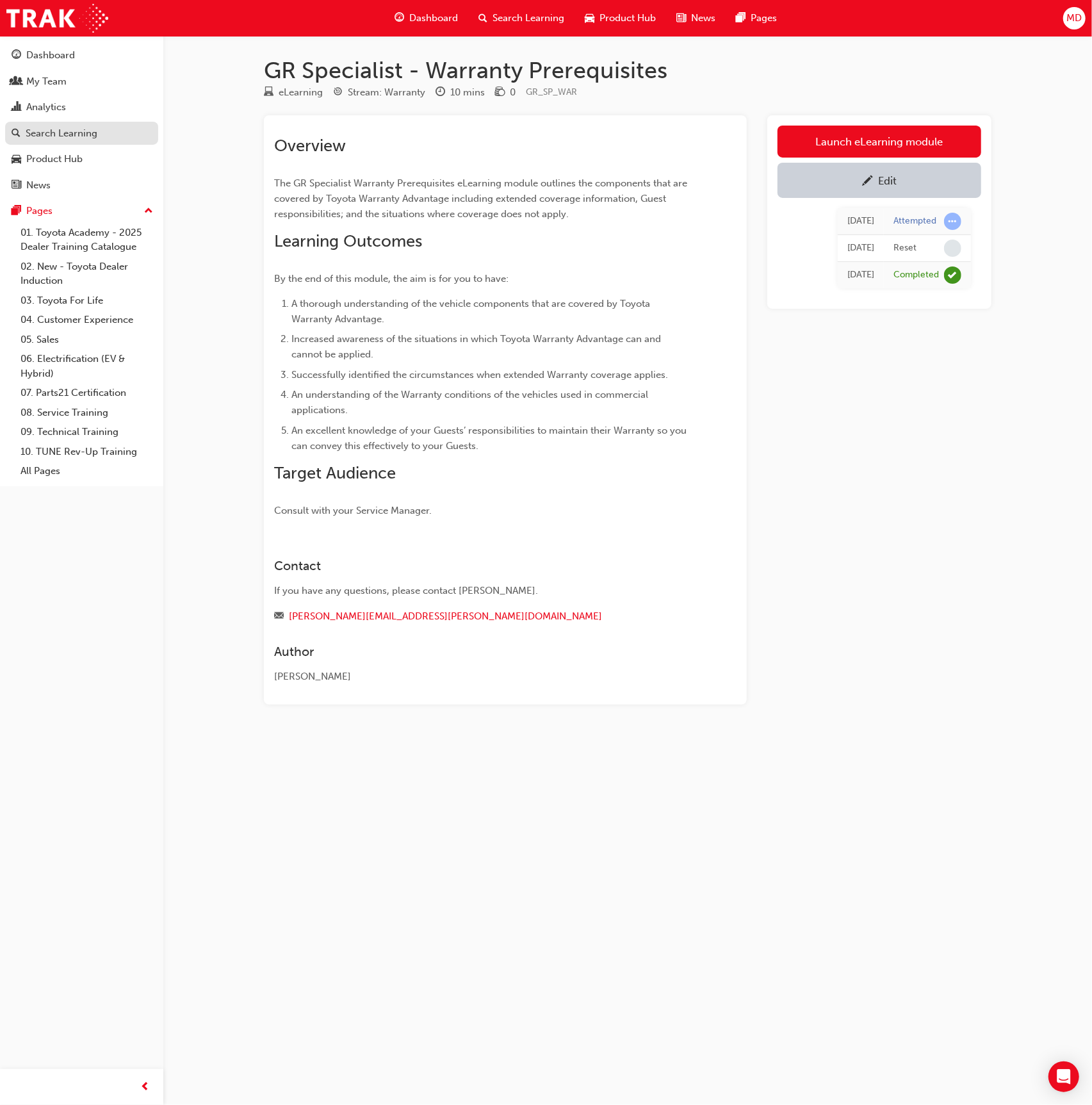
click at [95, 130] on div "Search Learning" at bounding box center [61, 133] width 72 height 15
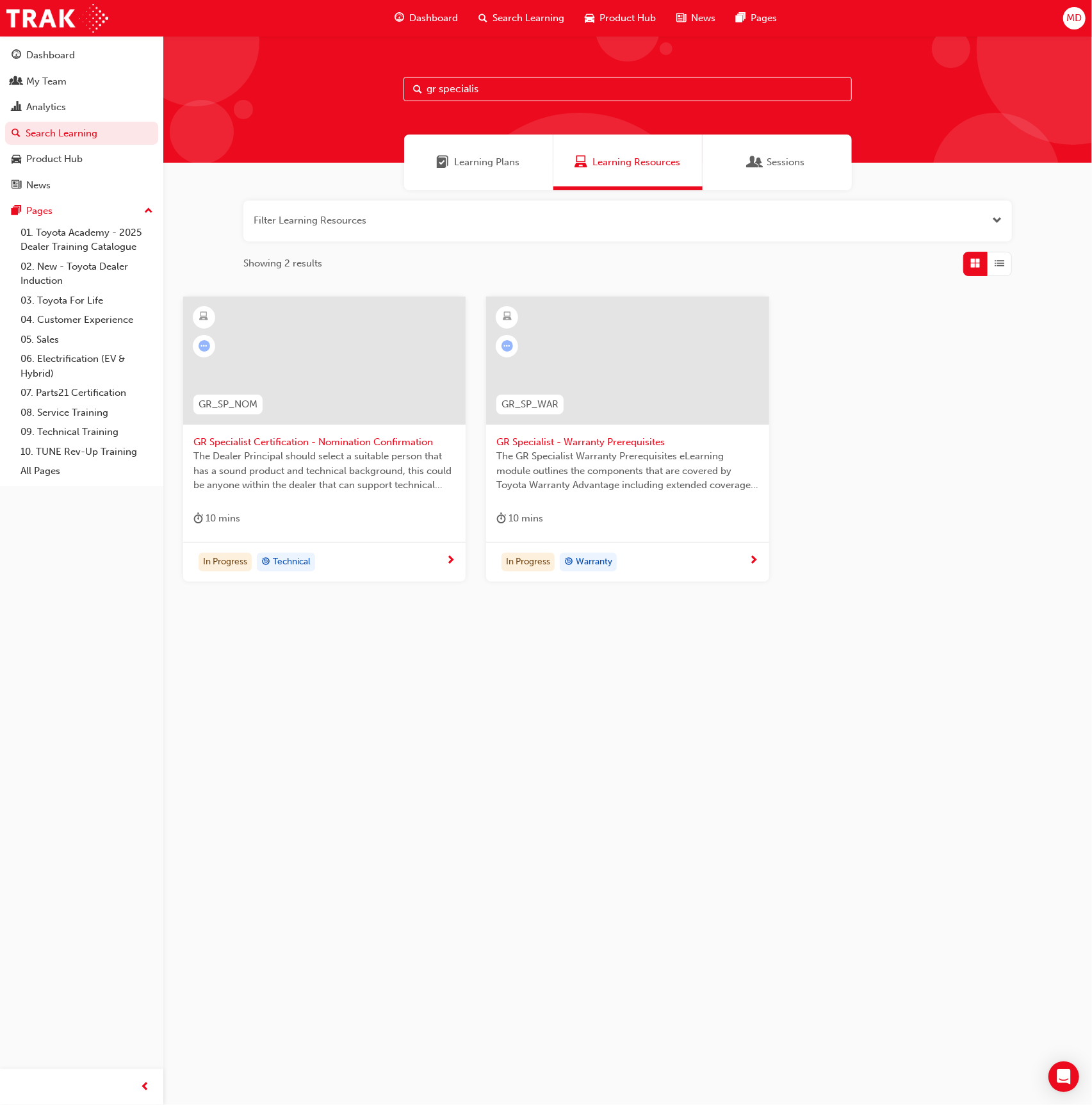
click at [472, 83] on input "gr specialis" at bounding box center [628, 89] width 448 height 25
drag, startPoint x: 410, startPoint y: 83, endPoint x: 322, endPoint y: 84, distance: 88.0
click at [322, 84] on div "gr specialis" at bounding box center [627, 99] width 929 height 127
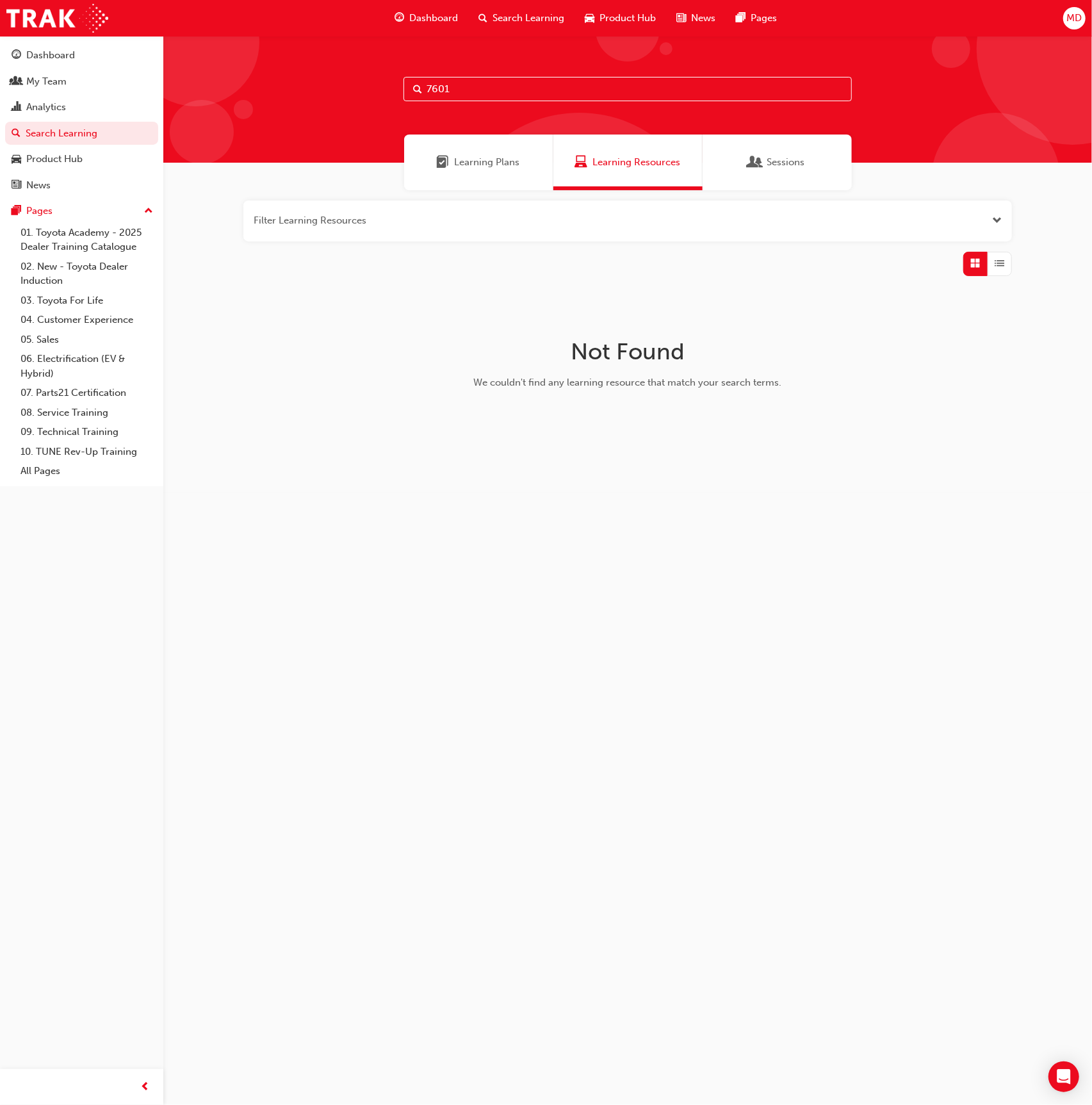
type input "7601"
click at [993, 215] on span "Open the filter" at bounding box center [997, 221] width 10 height 15
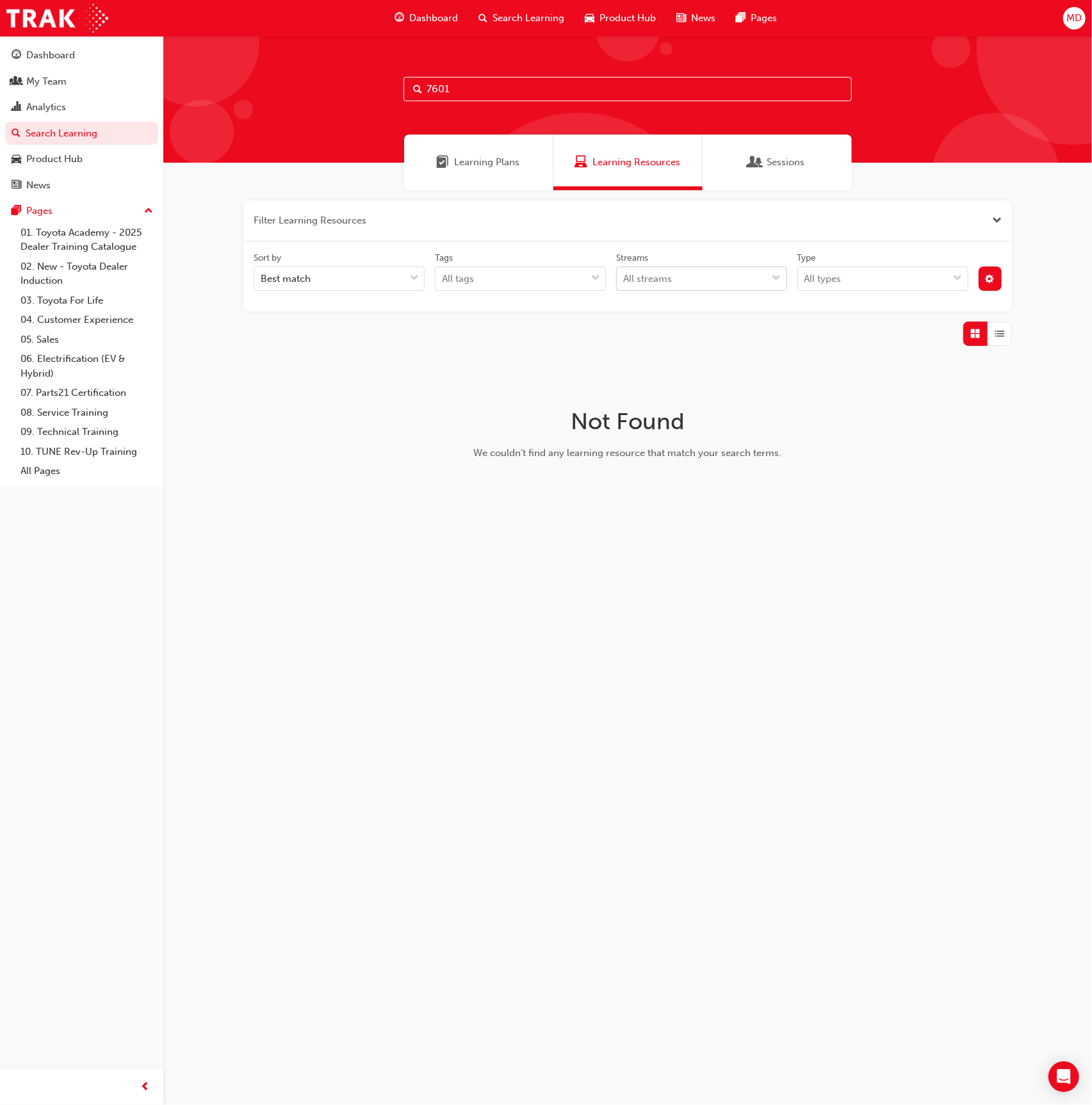
click at [738, 285] on div "All streams" at bounding box center [692, 279] width 150 height 22
click at [624, 284] on input "Streams All streams" at bounding box center [624, 278] width 1 height 11
drag, startPoint x: 743, startPoint y: 283, endPoint x: 761, endPoint y: 282, distance: 18.0
click at [743, 283] on div "All streams" at bounding box center [692, 279] width 150 height 22
click at [624, 283] on input "Streams option Admin focused, 1 of 24. 24 results available. Use Up and Down to…" at bounding box center [624, 278] width 1 height 11
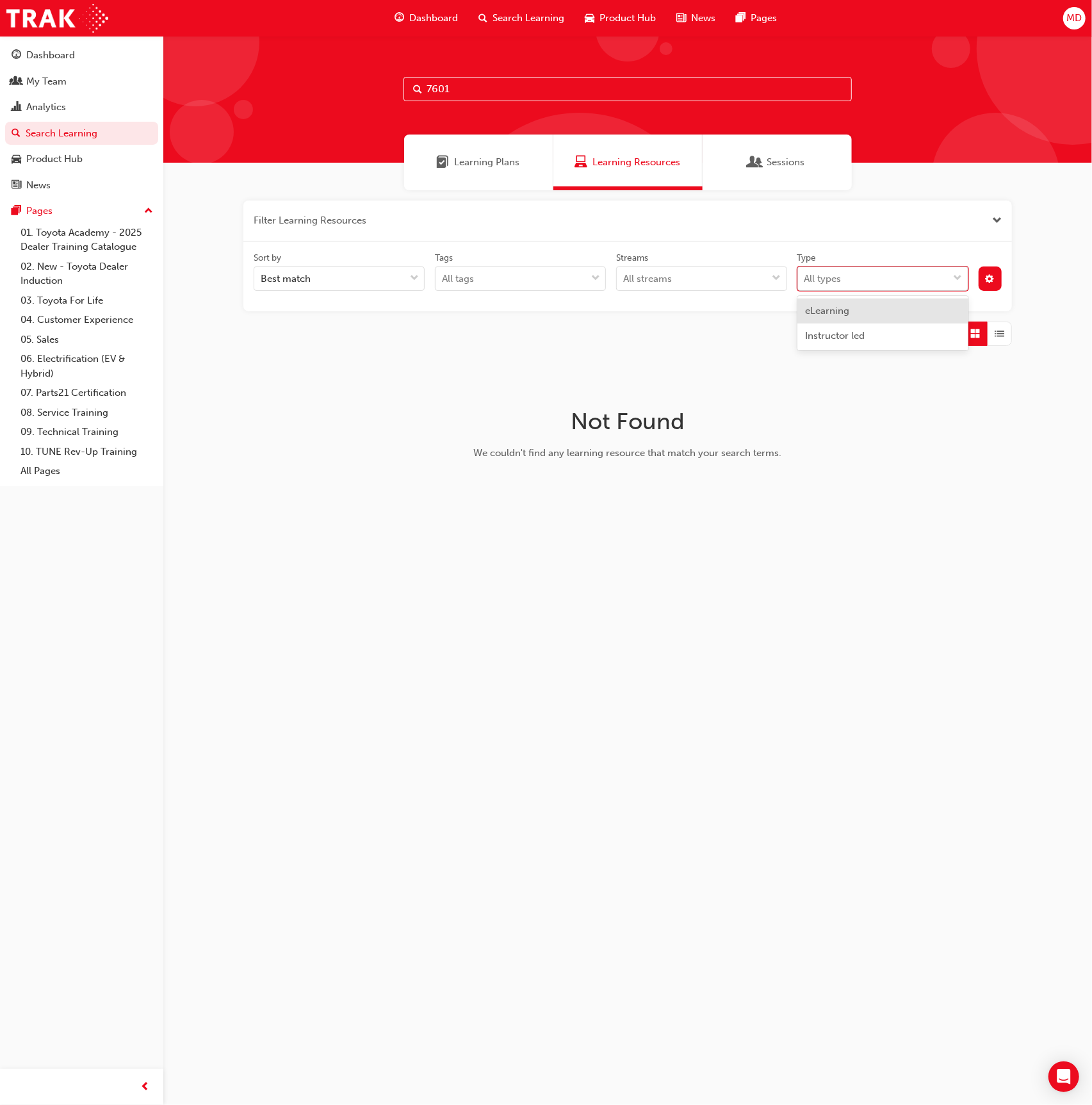
click at [903, 285] on div "All types" at bounding box center [873, 279] width 150 height 22
click at [806, 284] on input "Type option eLearning focused, 1 of 2. 2 results available. Use Up and Down to …" at bounding box center [805, 278] width 1 height 11
click at [568, 247] on div "Sort by Best match Tags All tags Streams All streams Type option eLearning focu…" at bounding box center [628, 276] width 769 height 71
click at [1001, 279] on div at bounding box center [991, 279] width 34 height 25
click at [997, 280] on button "button" at bounding box center [991, 279] width 24 height 25
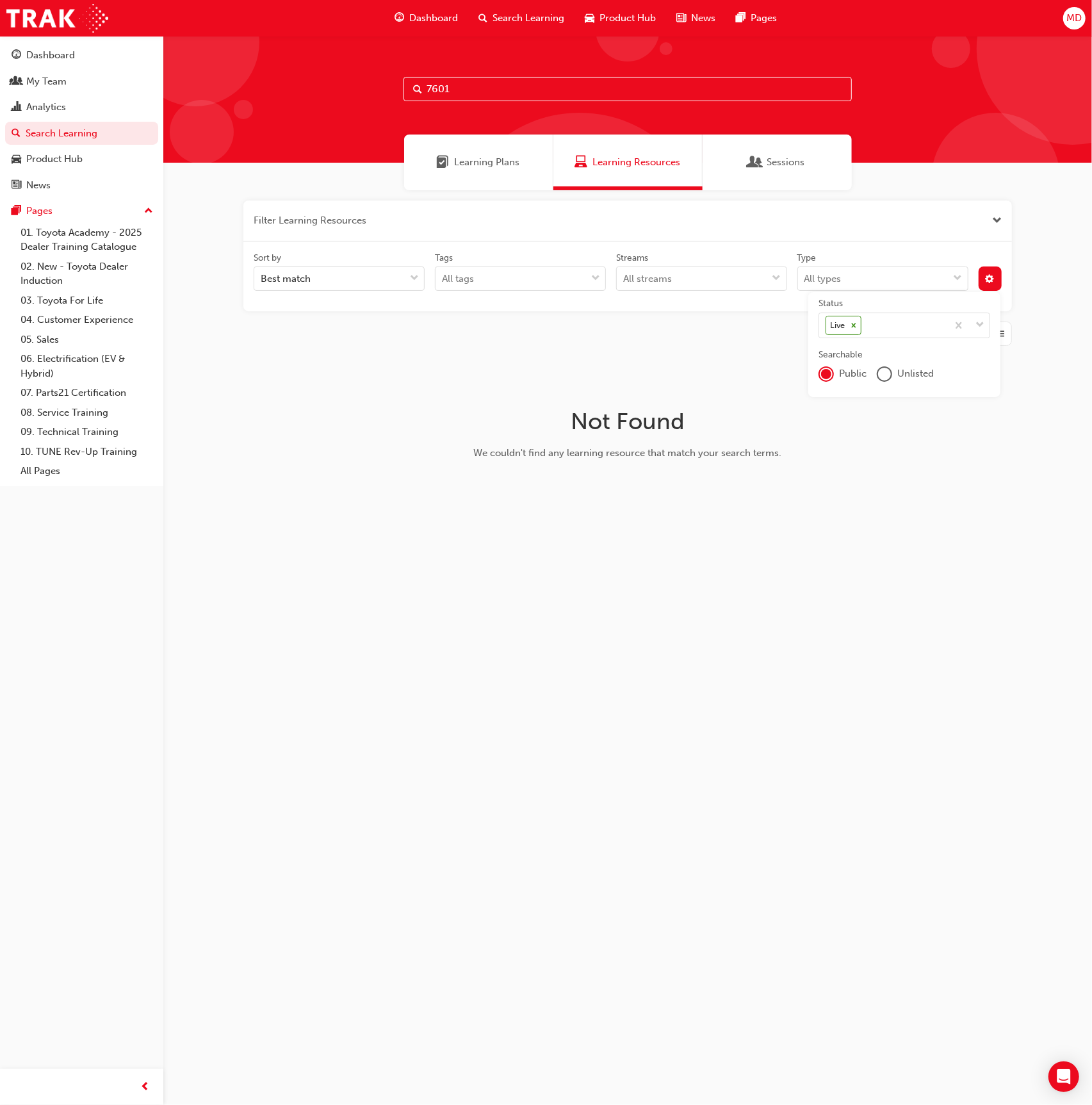
click at [888, 373] on div "unlistedOption" at bounding box center [884, 373] width 13 height 13
click at [828, 371] on div "publicOption" at bounding box center [825, 373] width 13 height 13
click at [975, 323] on div at bounding box center [980, 324] width 19 height 23
click at [827, 323] on input "Status 0 results available. Select is focused ,type to refine list, press Down …" at bounding box center [826, 323] width 1 height 11
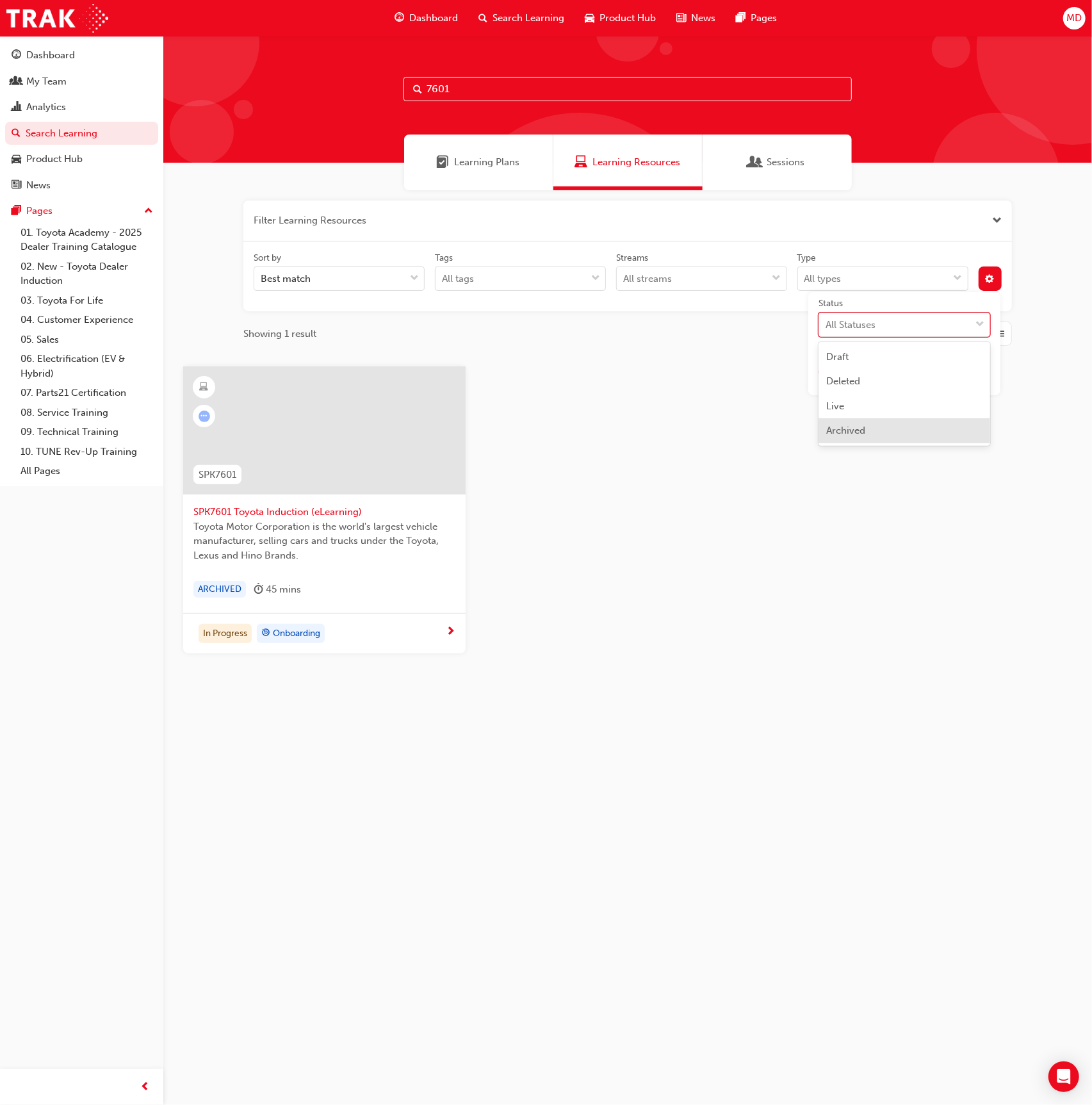
click at [891, 431] on div "Archived" at bounding box center [904, 431] width 171 height 25
